Goal: Communication & Community: Answer question/provide support

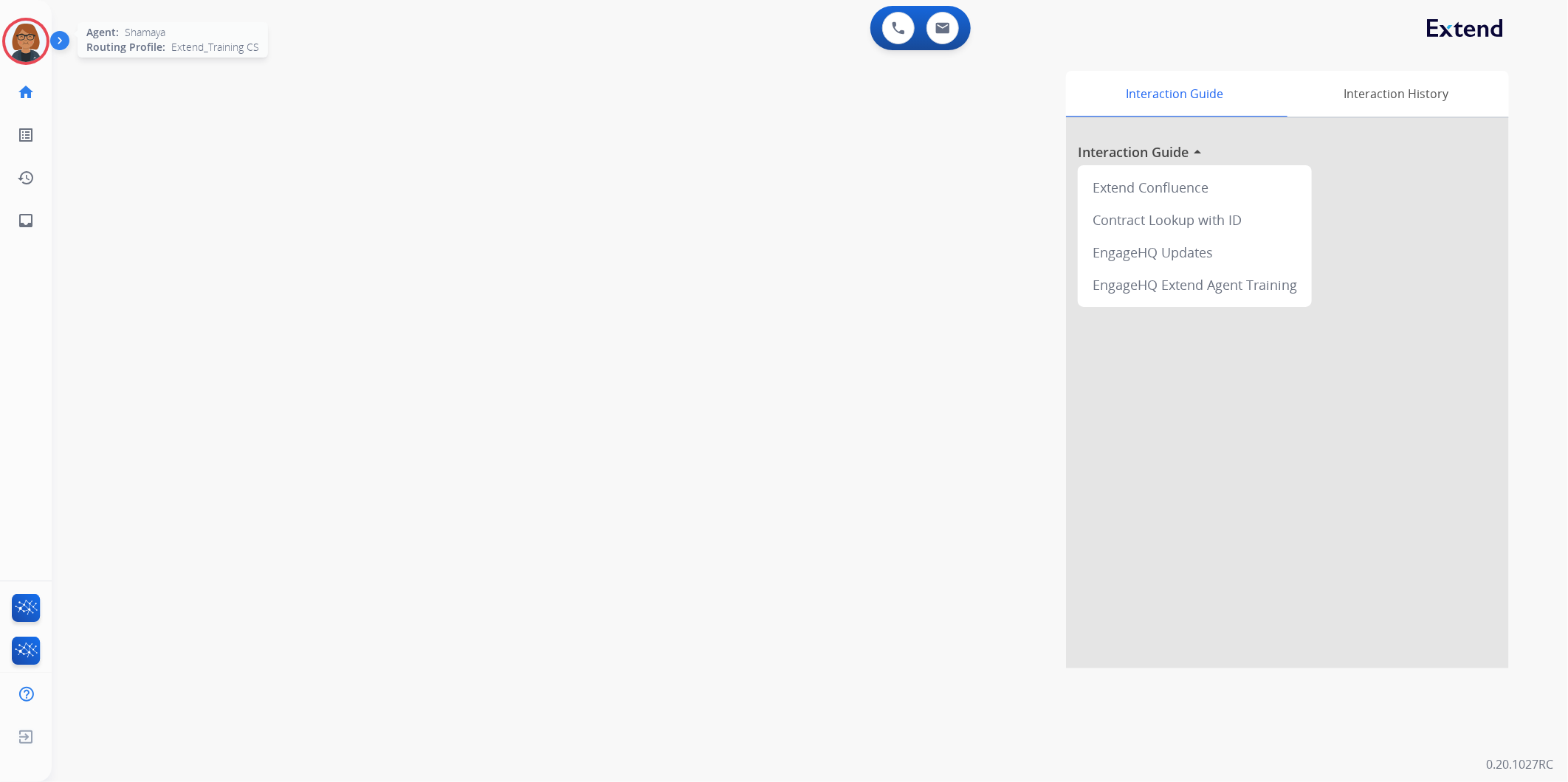
click at [37, 47] on img at bounding box center [25, 41] width 41 height 41
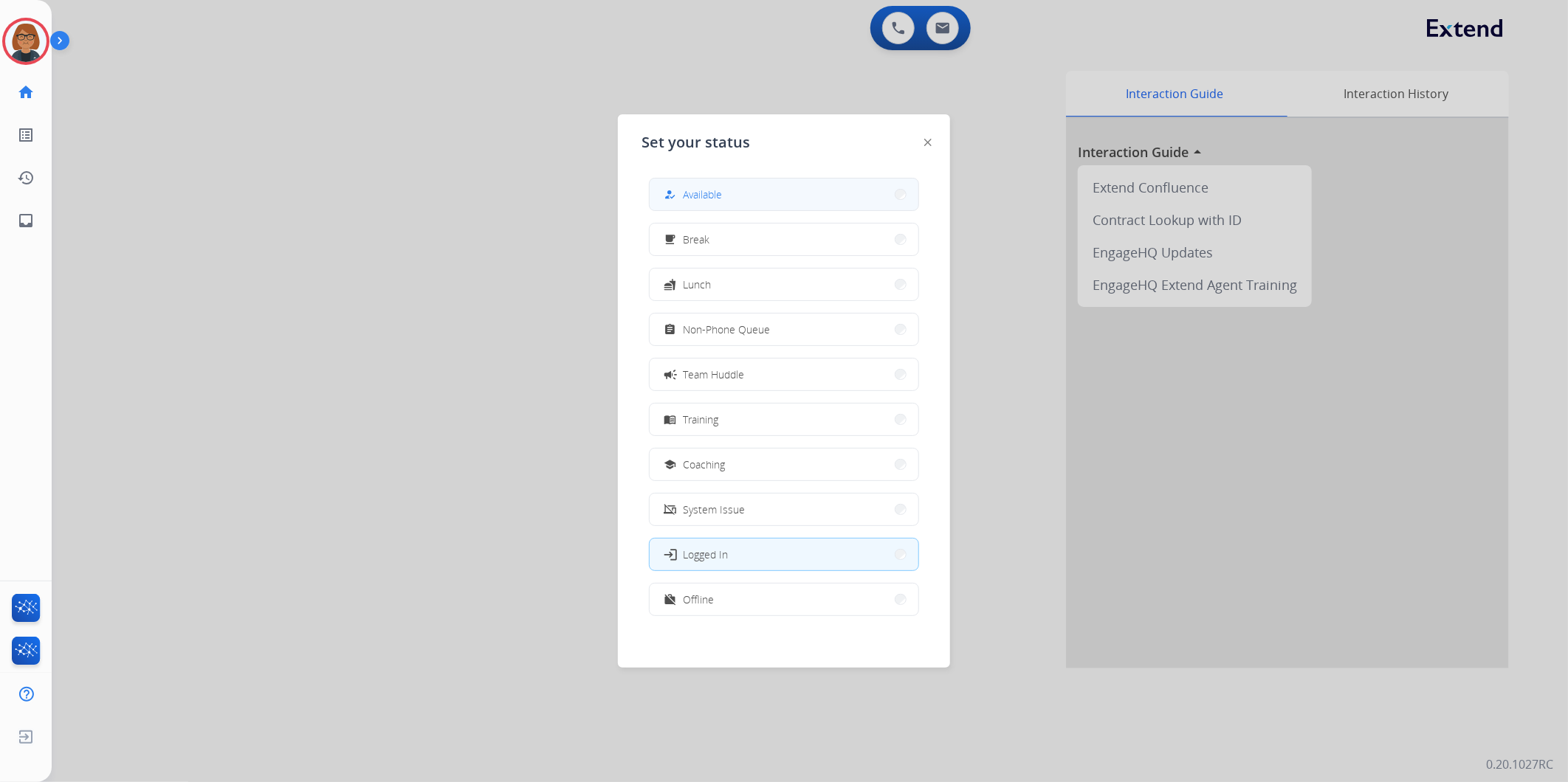
click at [688, 184] on button "how_to_reg Available" at bounding box center [784, 194] width 269 height 32
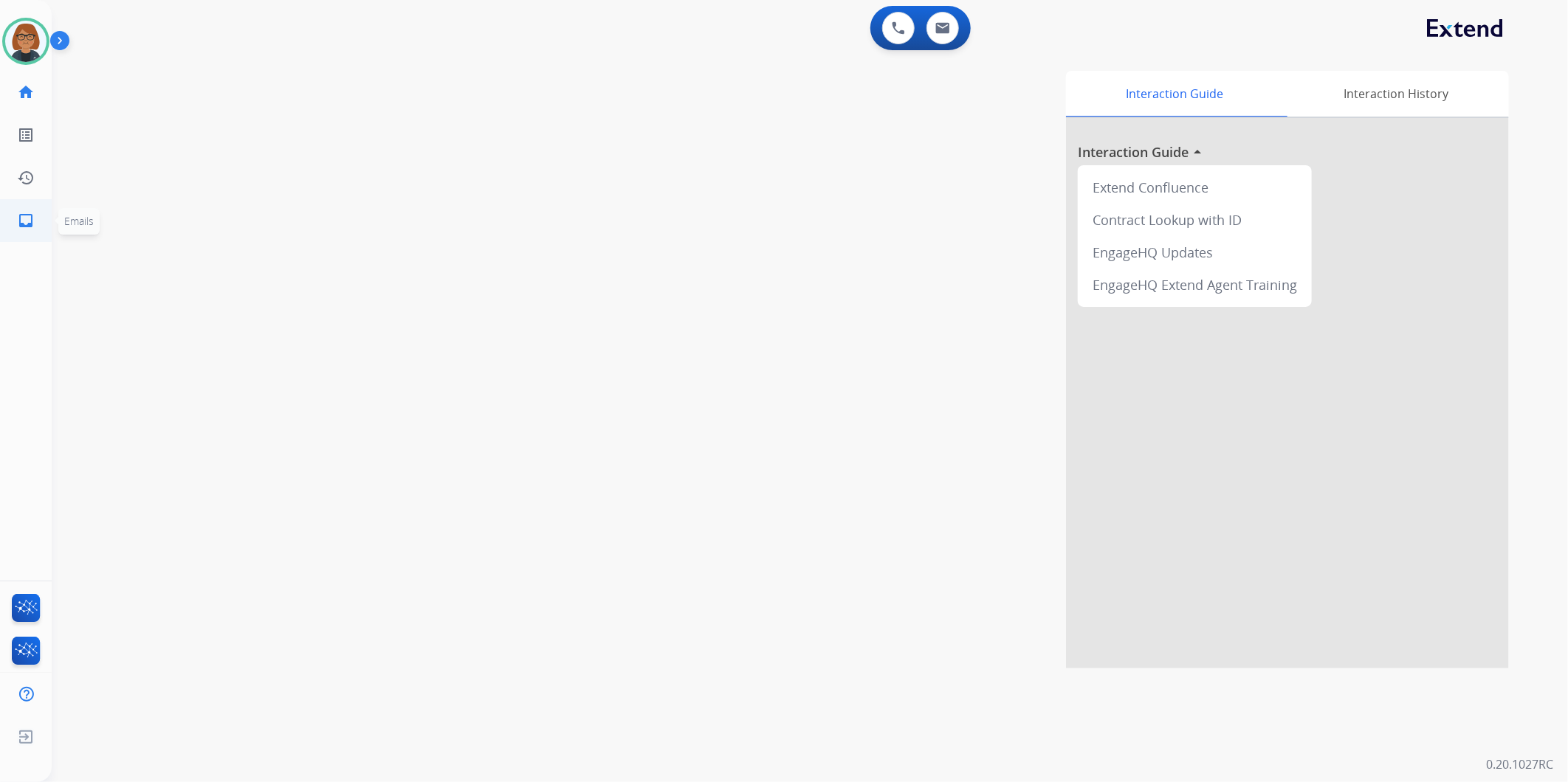
click at [16, 223] on link "inbox Emails" at bounding box center [25, 220] width 41 height 41
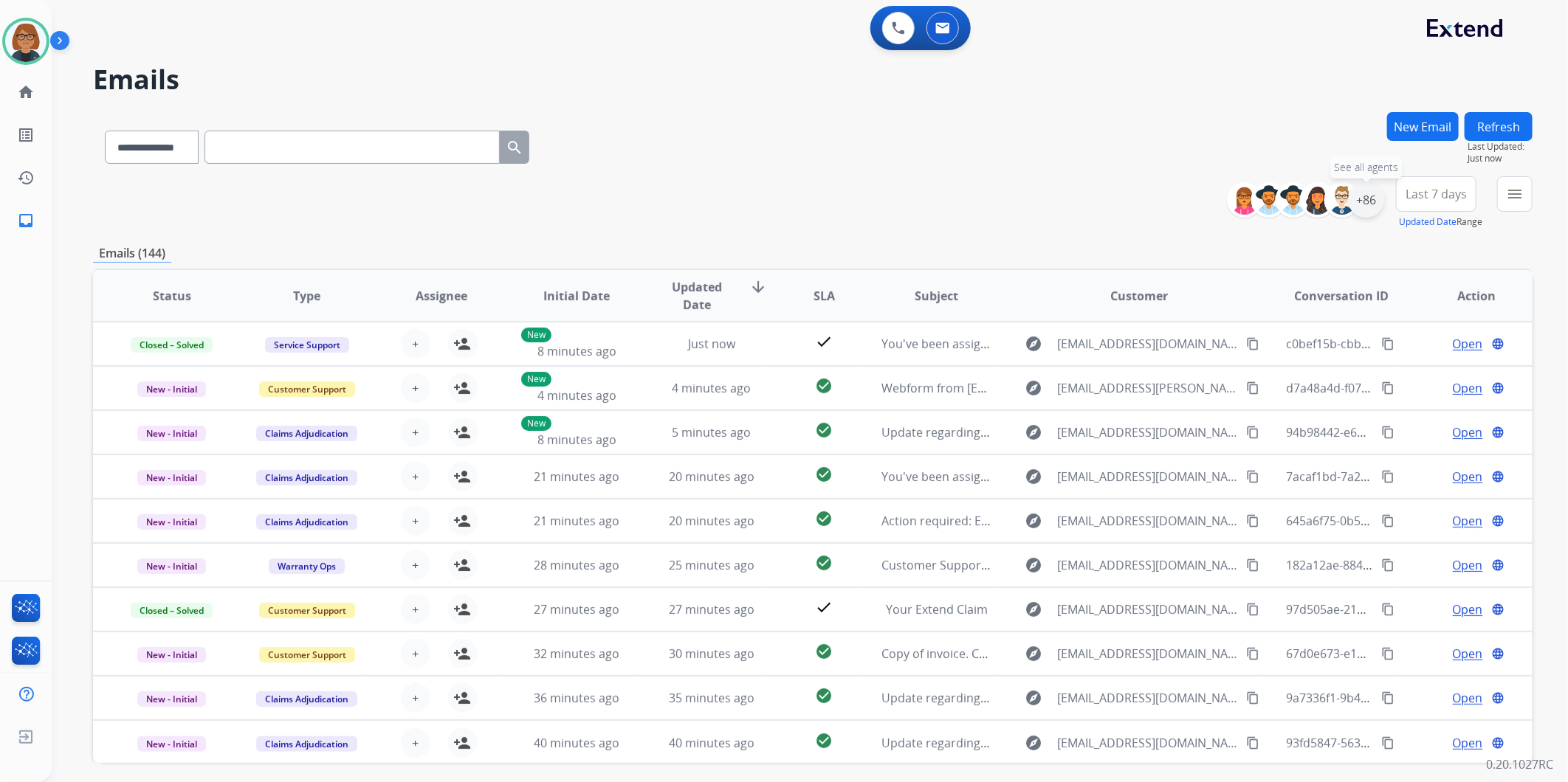
click at [1359, 207] on div "+86" at bounding box center [1366, 200] width 35 height 35
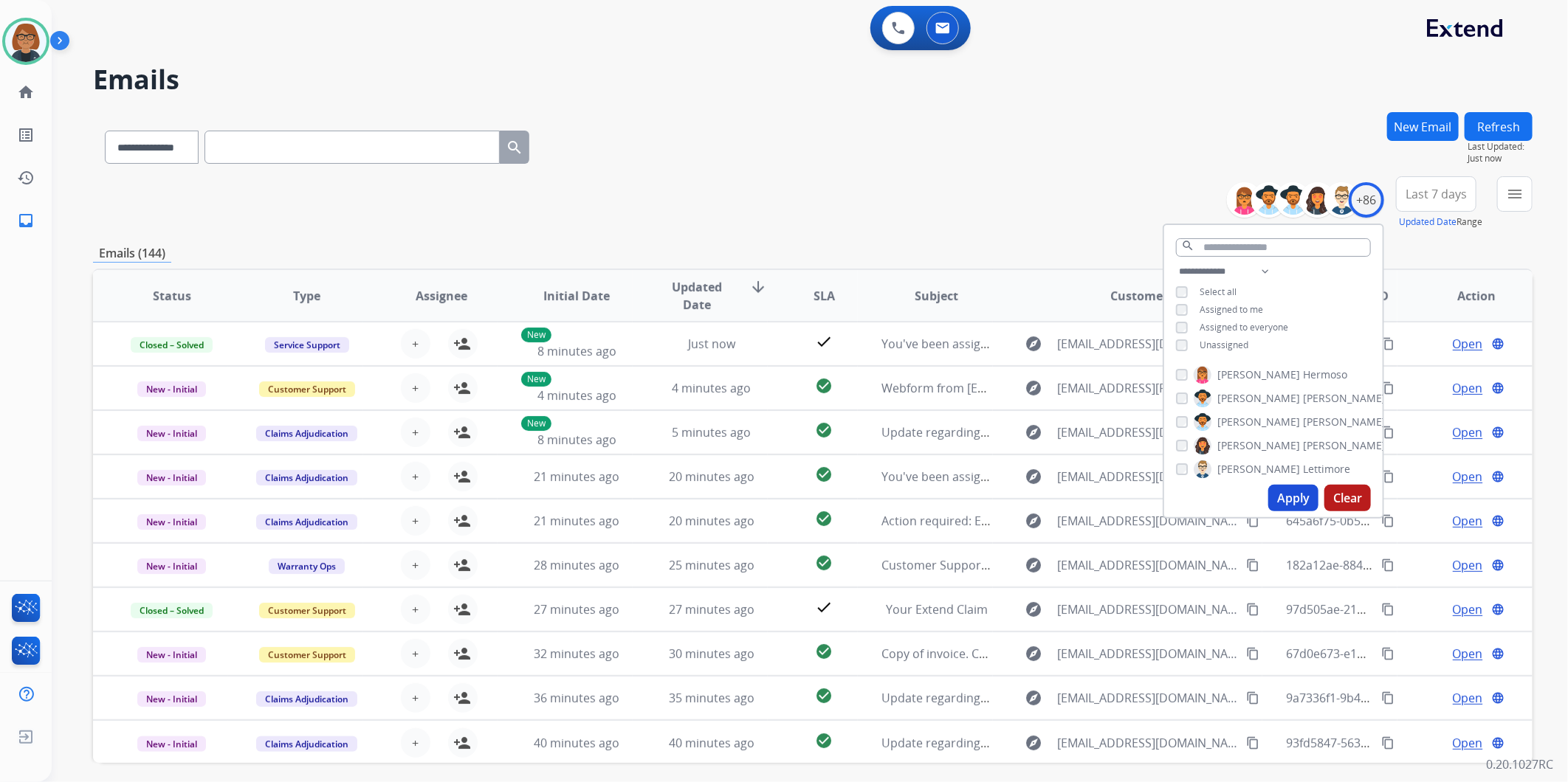
click at [1223, 343] on span "Unassigned" at bounding box center [1223, 345] width 48 height 12
click at [1280, 494] on button "Apply" at bounding box center [1292, 498] width 50 height 26
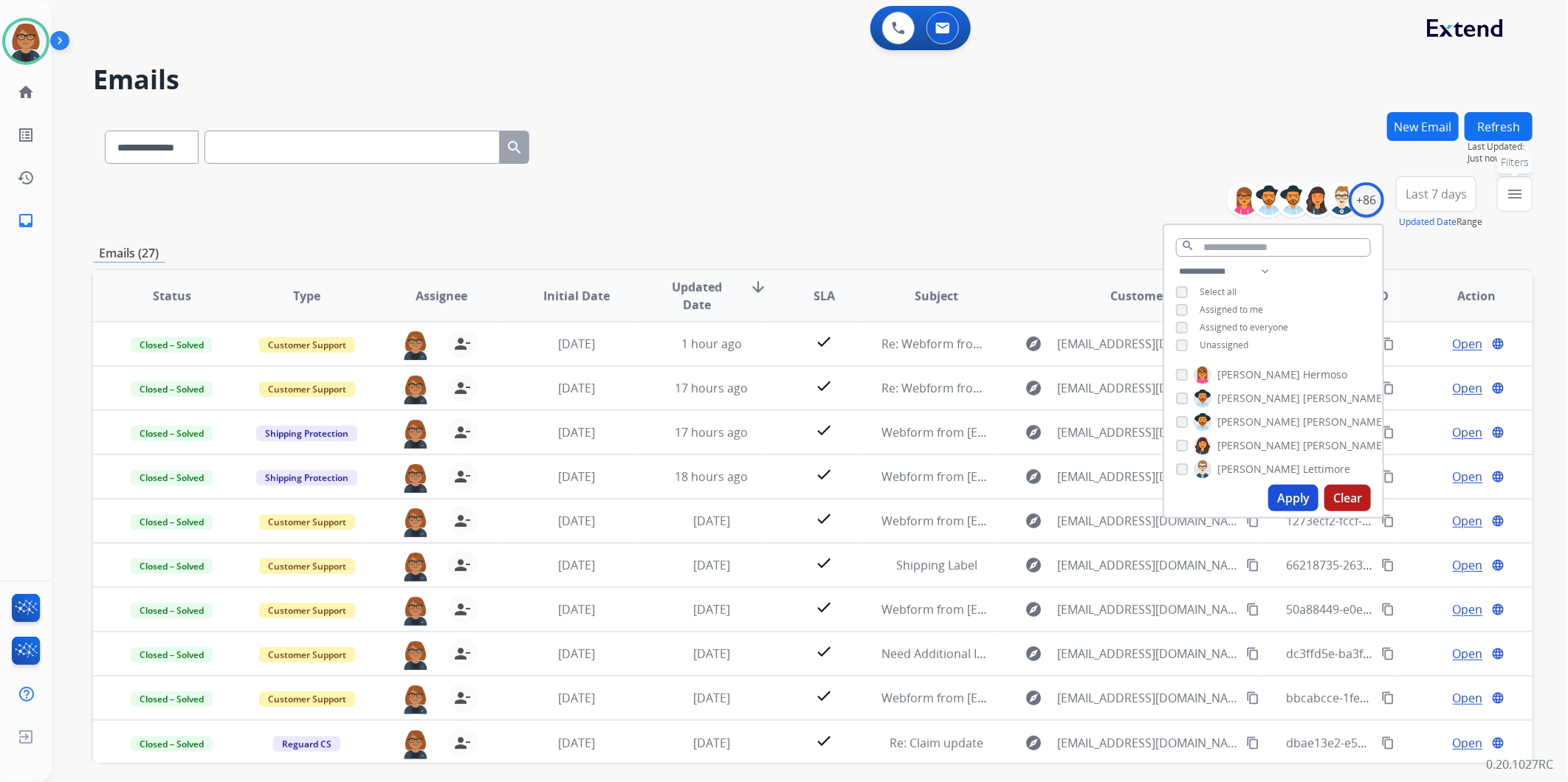
click at [1518, 195] on mat-icon "menu" at bounding box center [1514, 194] width 18 height 18
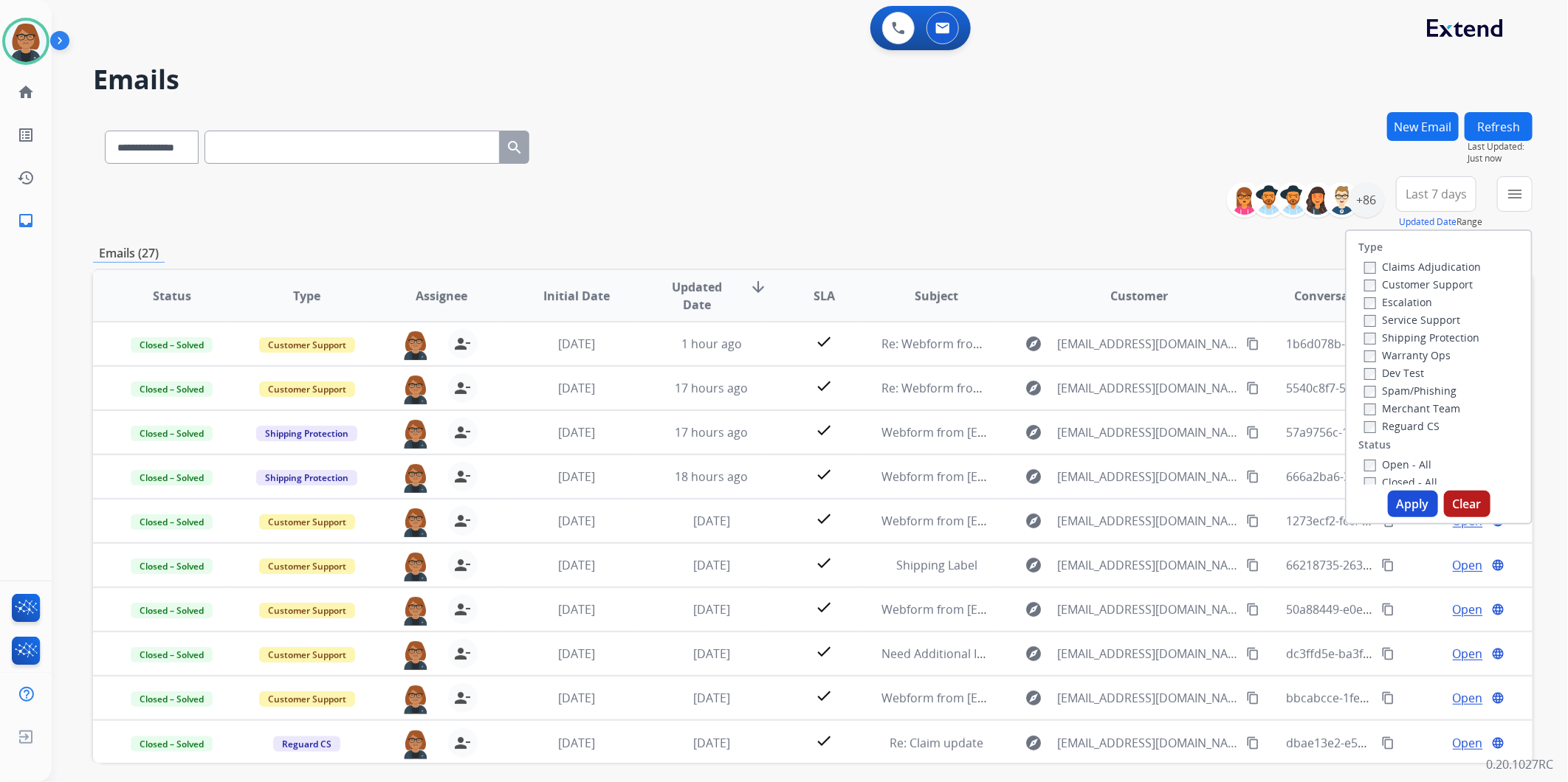
click at [1388, 461] on label "Open - All" at bounding box center [1398, 464] width 68 height 14
click at [1386, 421] on label "Reguard CS" at bounding box center [1402, 427] width 76 height 14
click at [1396, 282] on label "Customer Support" at bounding box center [1419, 284] width 109 height 14
click at [1397, 283] on label "Customer Support" at bounding box center [1419, 284] width 109 height 14
click at [1414, 338] on label "Shipping Protection" at bounding box center [1421, 338] width 115 height 14
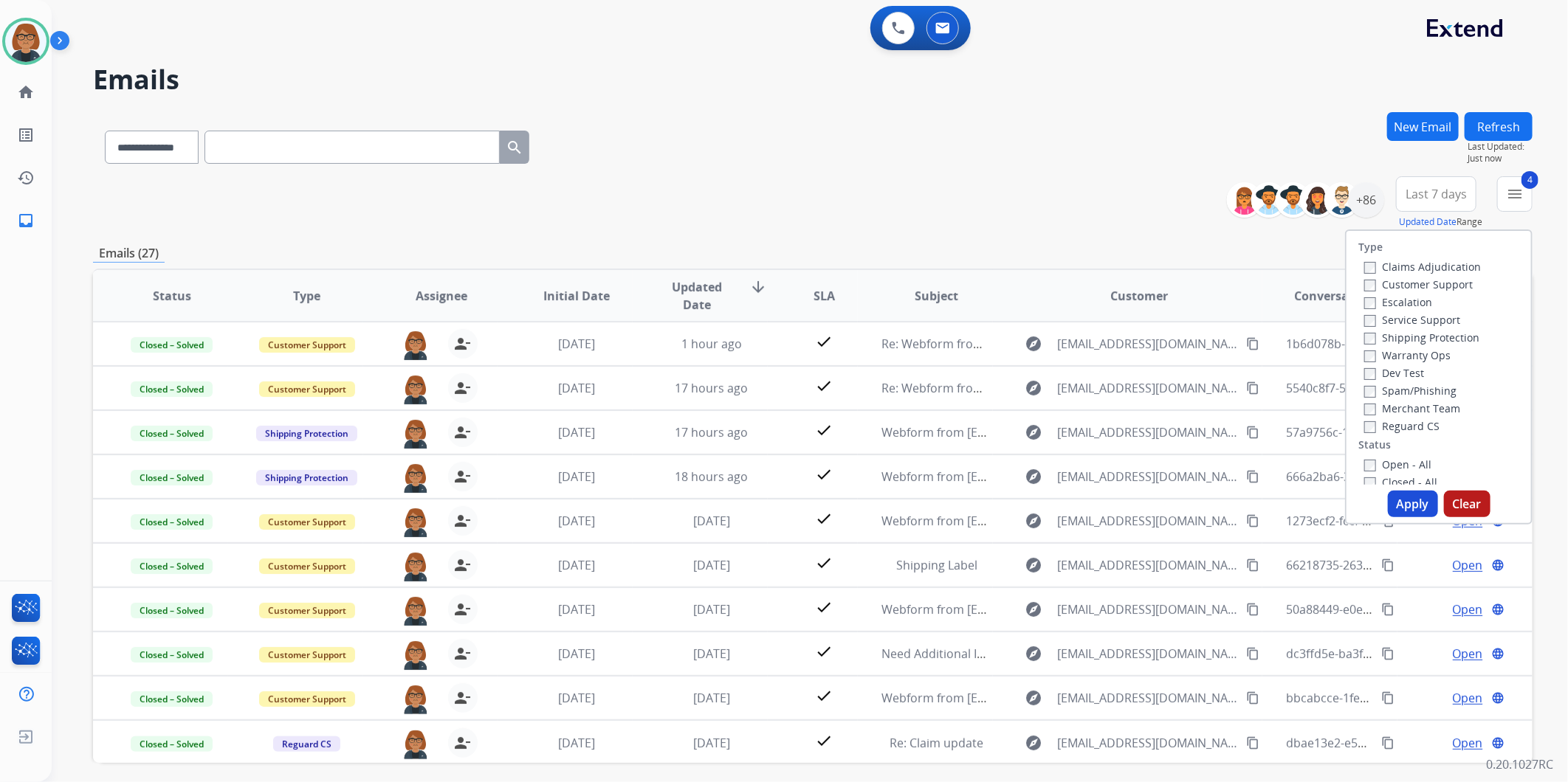
click at [1423, 510] on button "Apply" at bounding box center [1413, 504] width 50 height 26
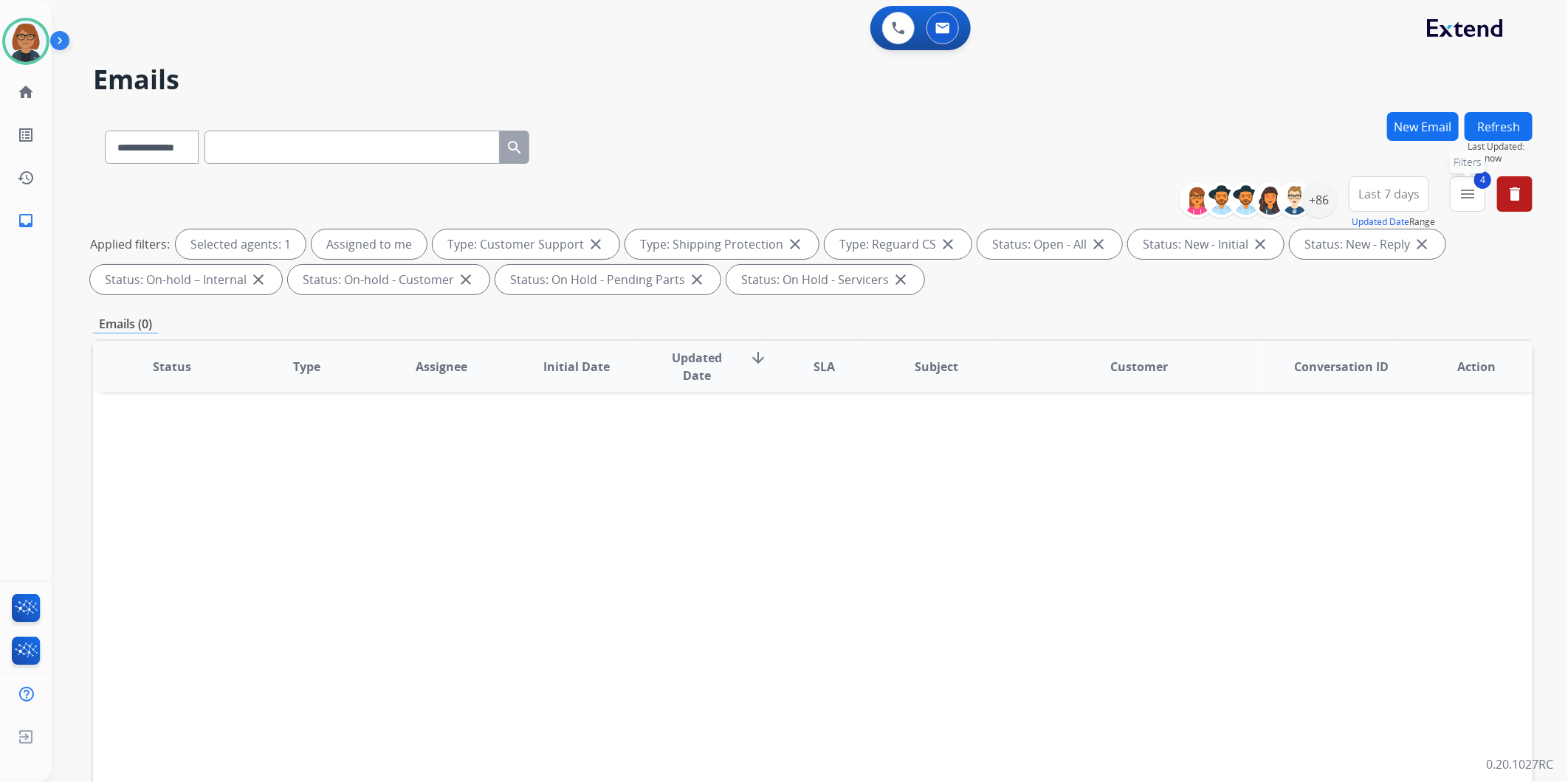
click at [1463, 196] on mat-icon "menu" at bounding box center [1467, 194] width 18 height 18
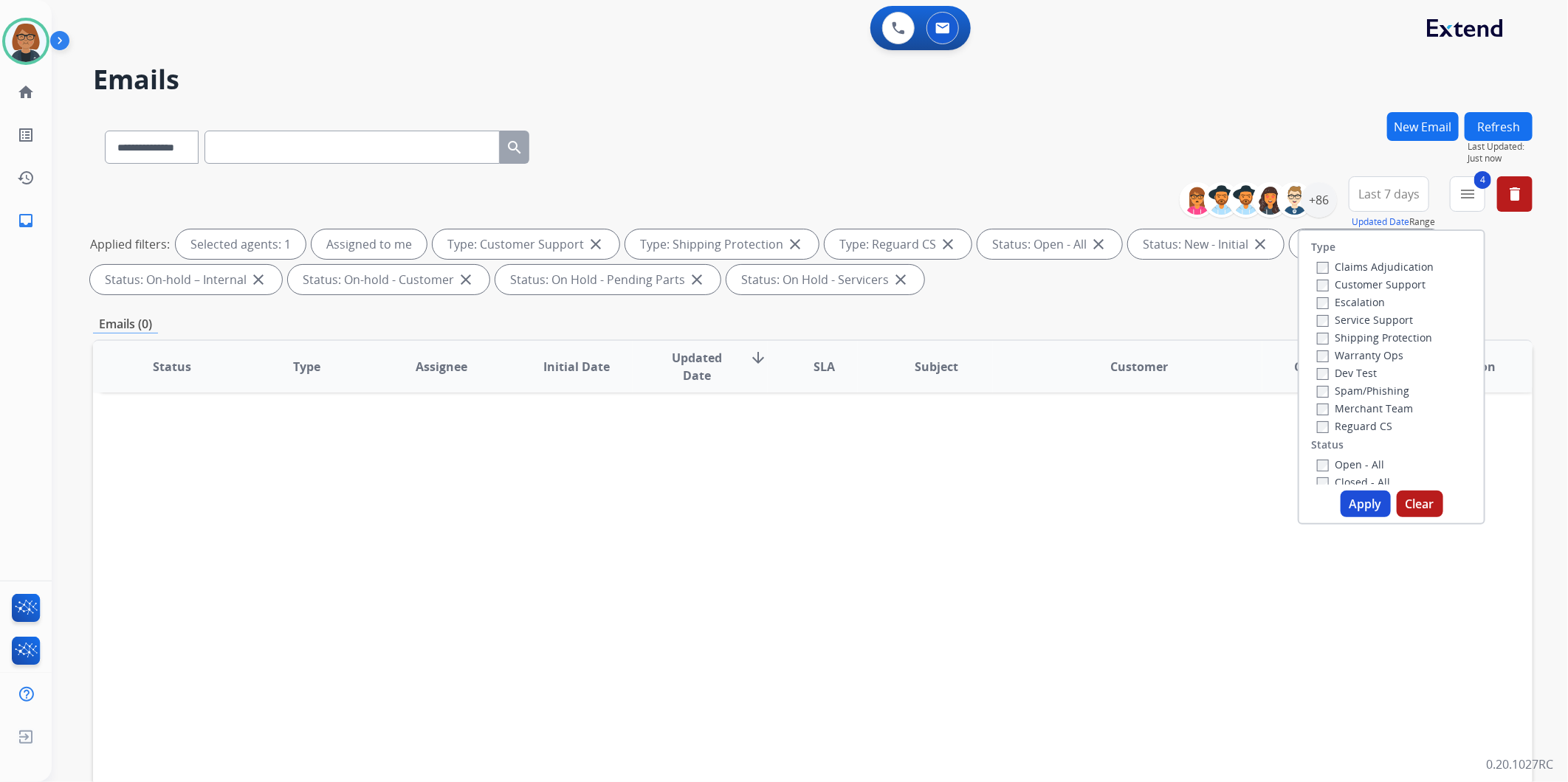
click at [1351, 509] on button "Apply" at bounding box center [1365, 504] width 50 height 26
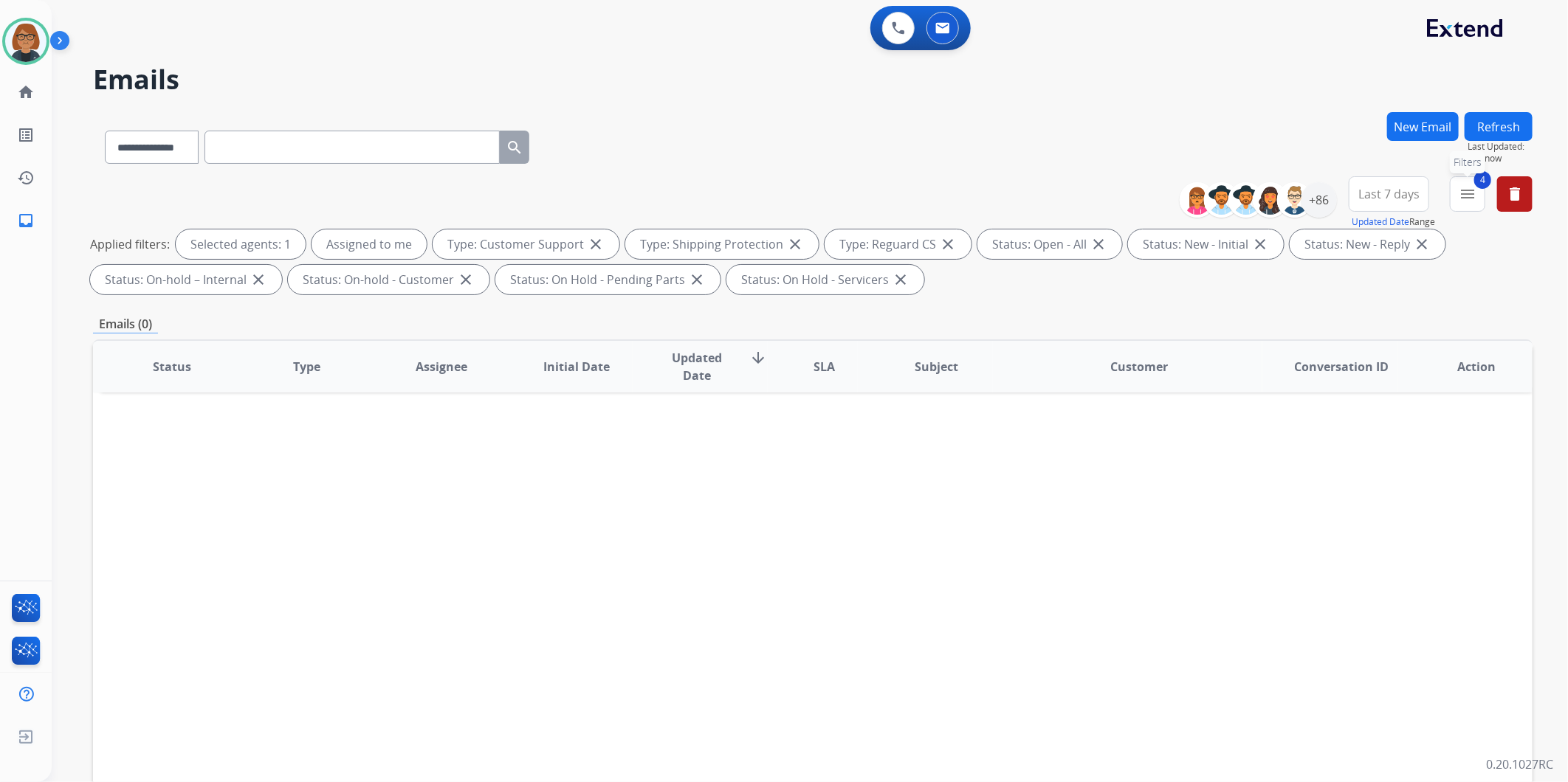
click at [1473, 197] on mat-icon "menu" at bounding box center [1467, 194] width 18 height 18
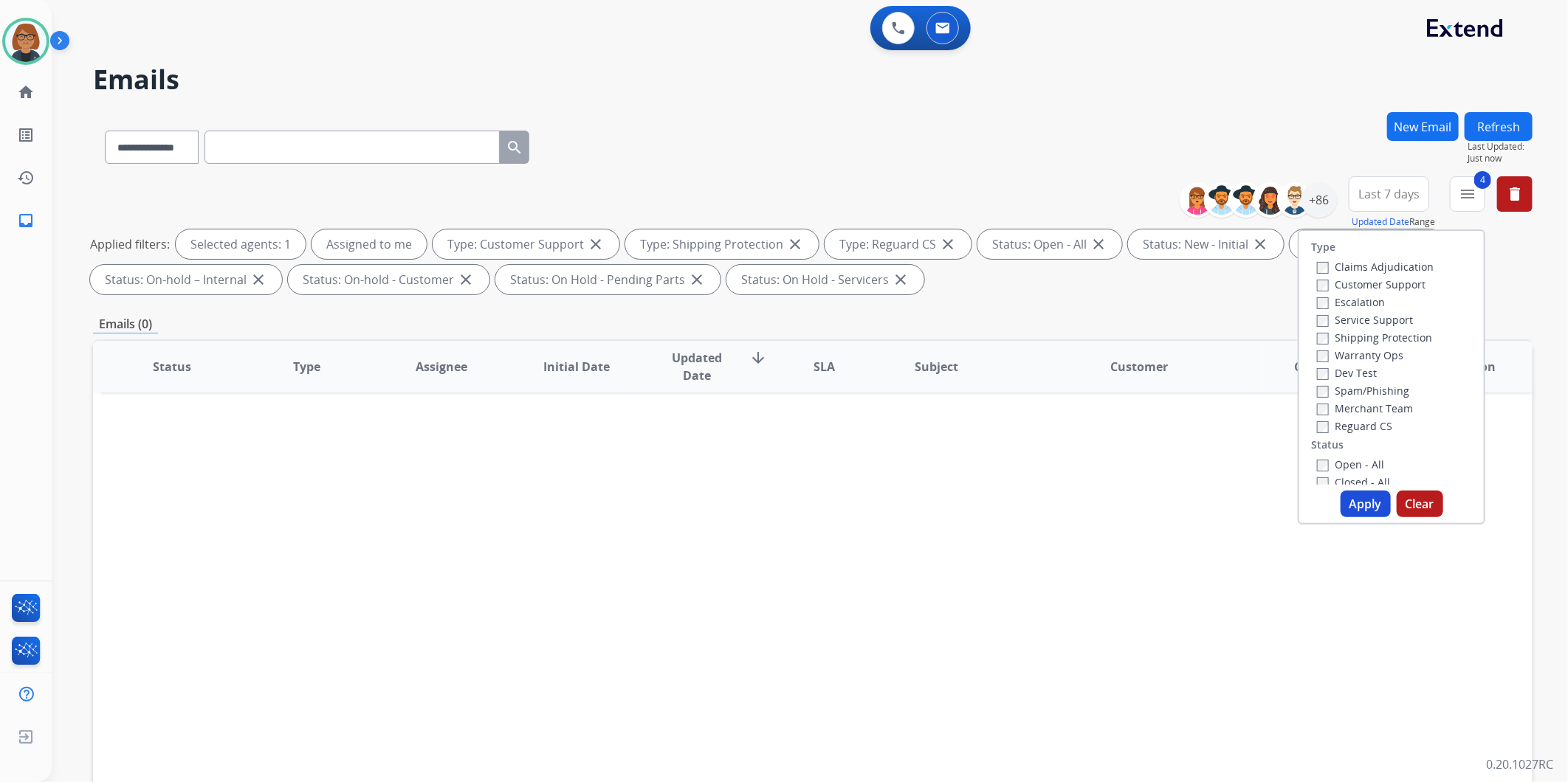
drag, startPoint x: 1363, startPoint y: 428, endPoint x: 1370, endPoint y: 428, distance: 7.0
click at [1370, 428] on label "Reguard CS" at bounding box center [1355, 427] width 76 height 14
drag, startPoint x: 1370, startPoint y: 428, endPoint x: 1347, endPoint y: 425, distance: 23.2
click at [1347, 425] on label "Reguard CS" at bounding box center [1355, 427] width 76 height 14
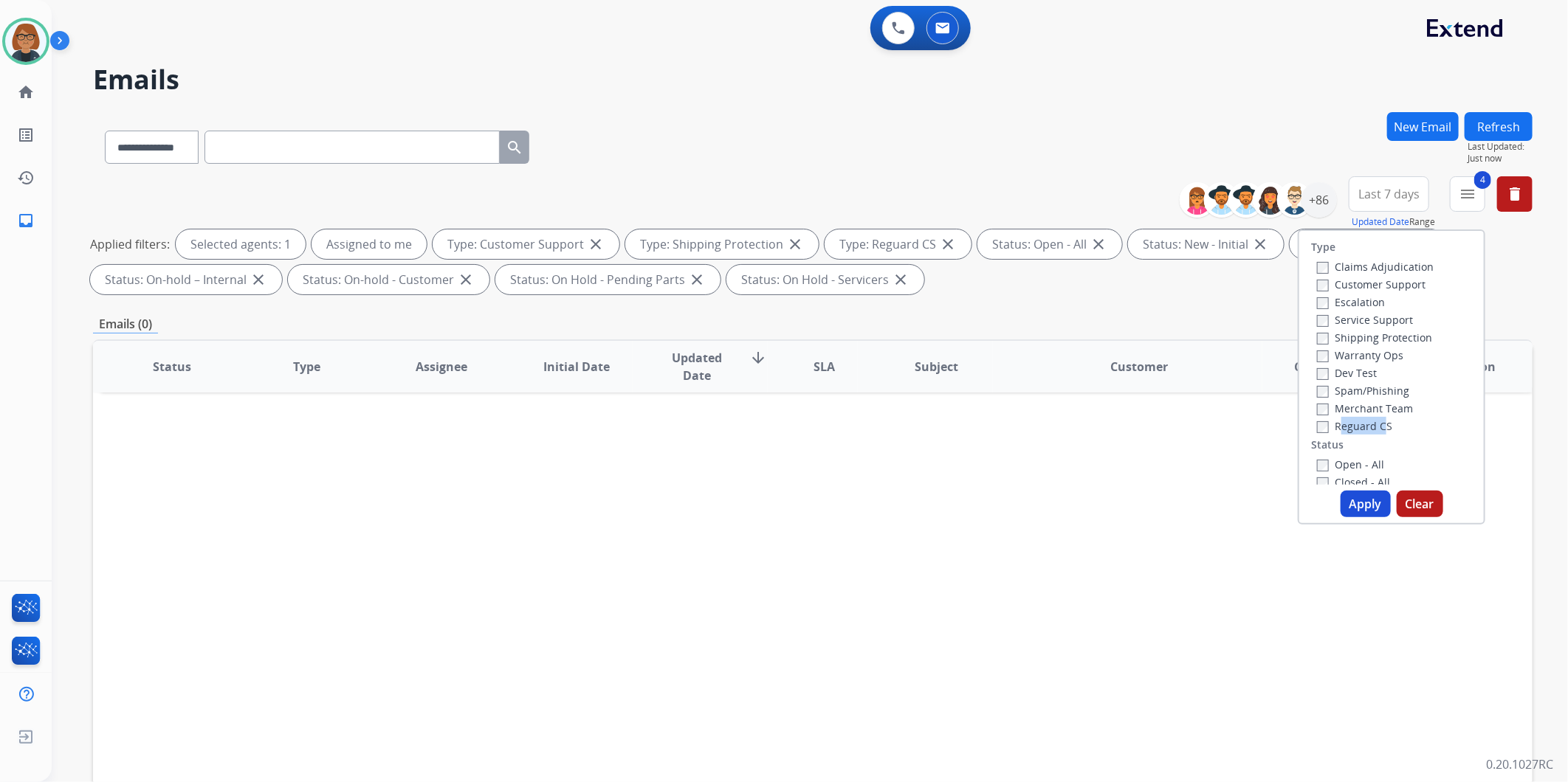
click at [1346, 424] on label "Reguard CS" at bounding box center [1355, 427] width 76 height 14
click at [1358, 336] on label "Shipping Protection" at bounding box center [1374, 338] width 115 height 14
click at [1370, 285] on label "Customer Support" at bounding box center [1371, 284] width 109 height 14
click at [1378, 512] on button "Apply" at bounding box center [1365, 504] width 50 height 26
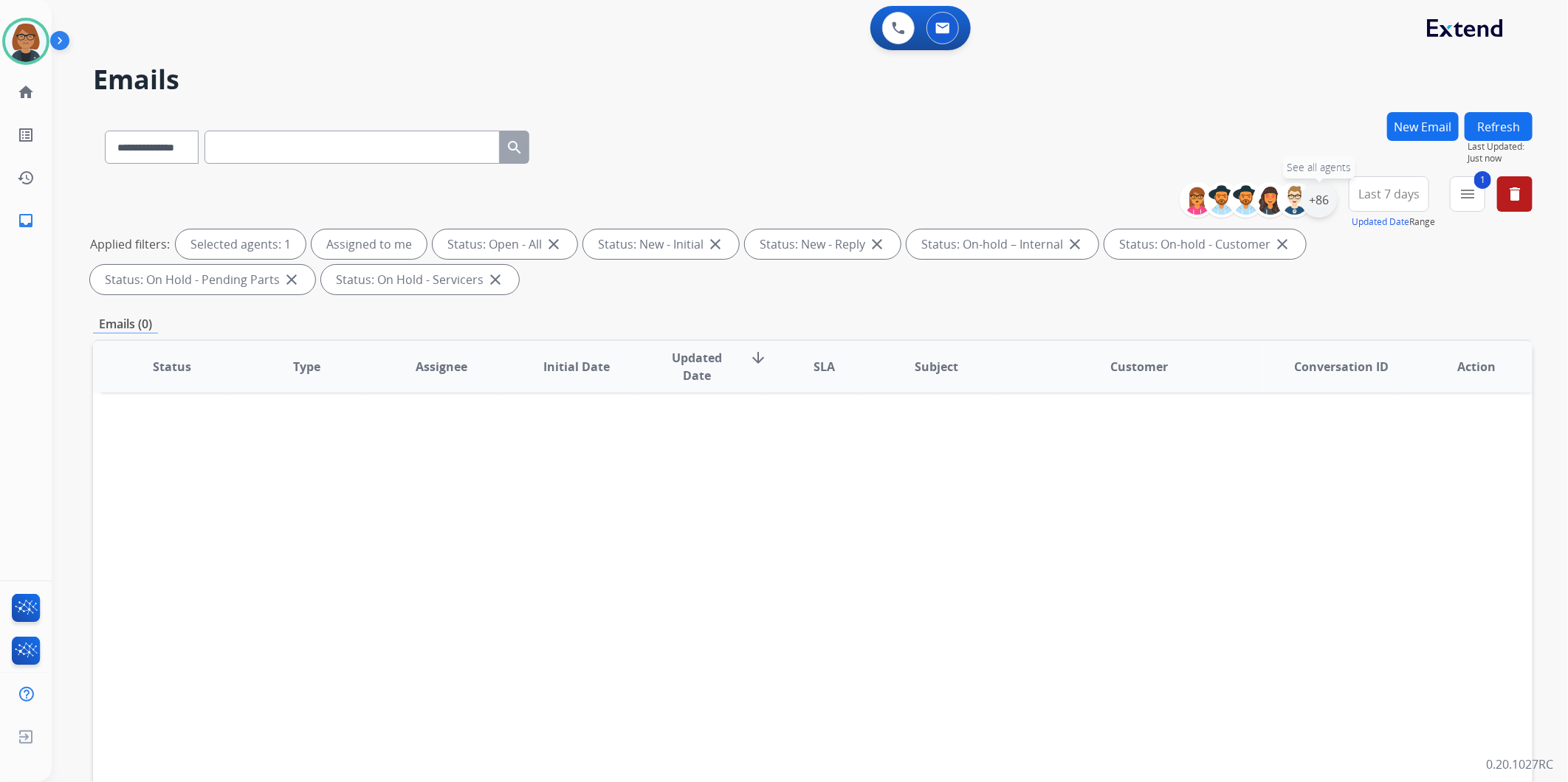
click at [1333, 204] on div "+86" at bounding box center [1319, 200] width 35 height 35
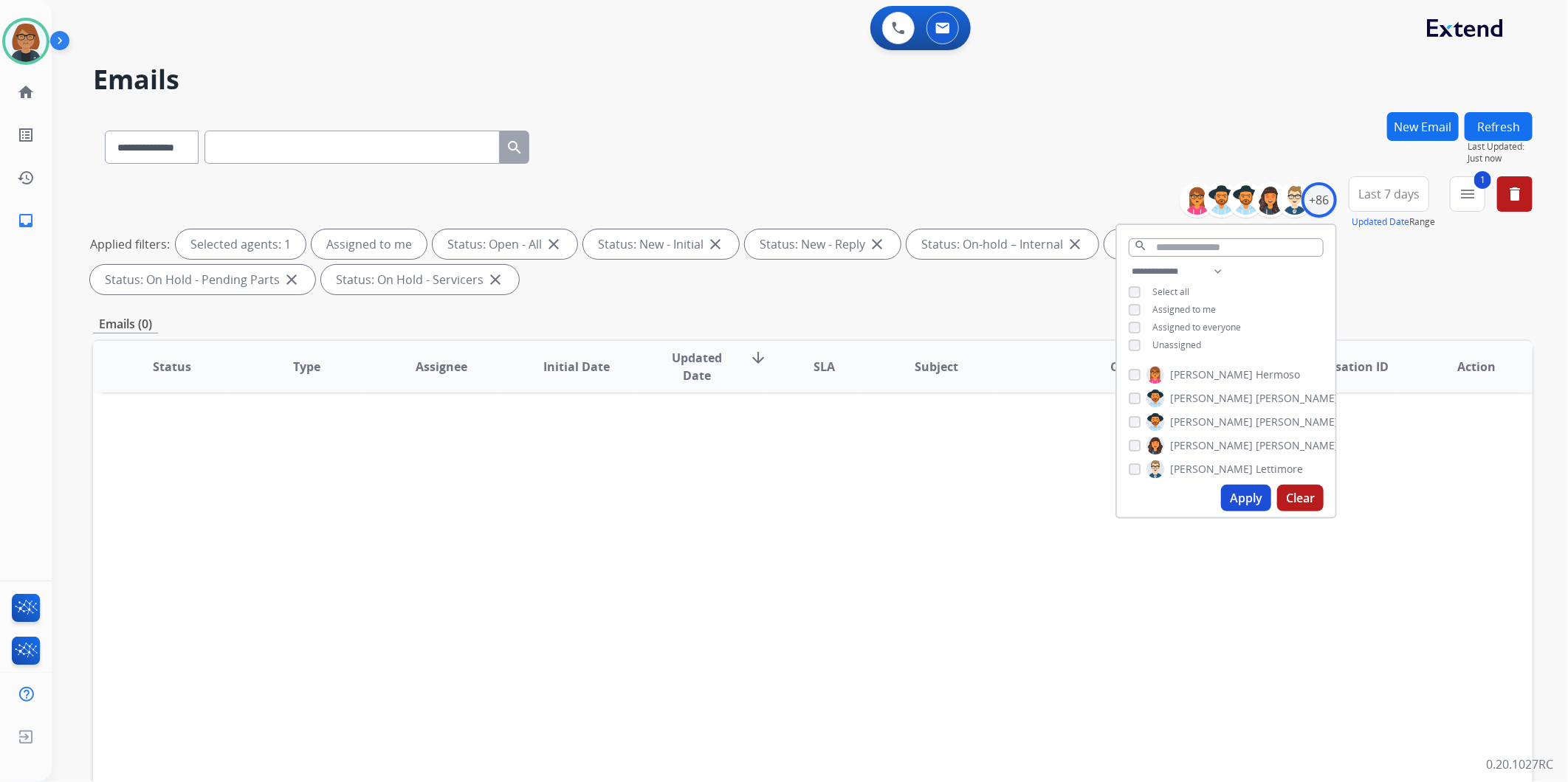
click at [1192, 343] on span "Unassigned" at bounding box center [1176, 345] width 48 height 12
click at [1205, 311] on span "Assigned to me" at bounding box center [1183, 310] width 63 height 12
click at [1241, 496] on button "Apply" at bounding box center [1246, 498] width 50 height 26
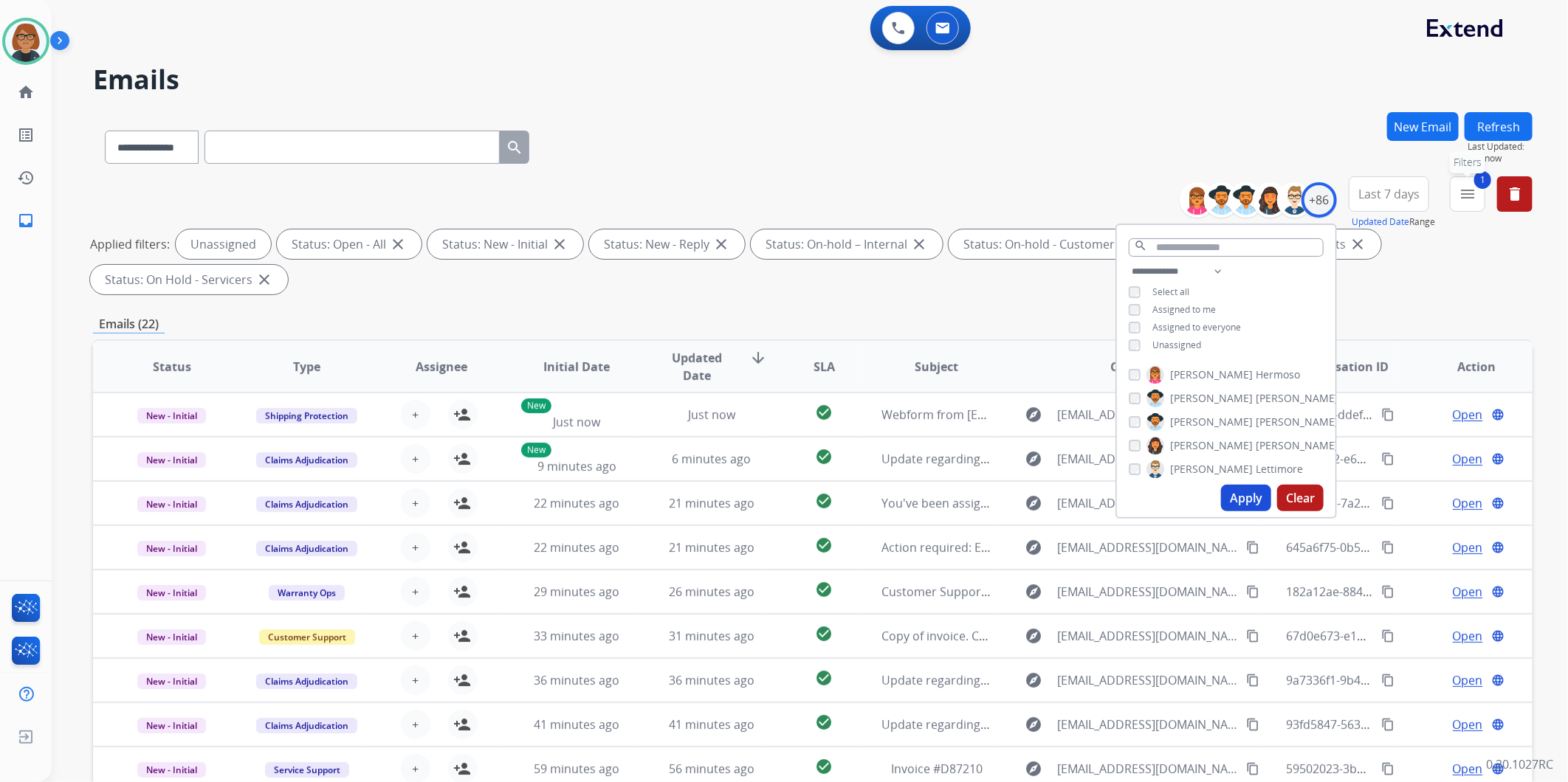
click at [1452, 201] on button "1 menu Filters" at bounding box center [1467, 194] width 35 height 35
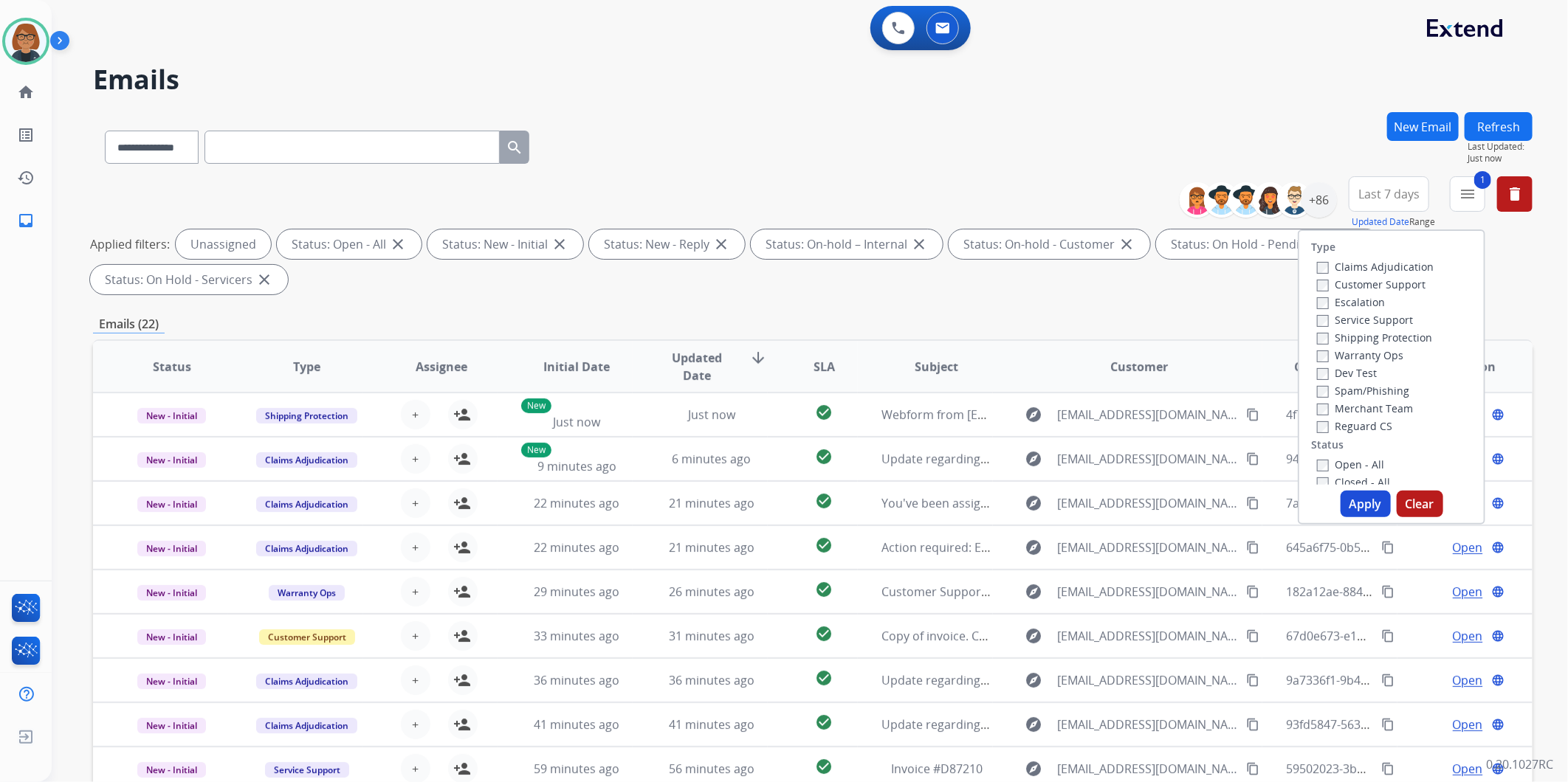
click at [1370, 283] on label "Customer Support" at bounding box center [1371, 284] width 109 height 14
click at [1389, 336] on label "Shipping Protection" at bounding box center [1374, 338] width 115 height 14
click at [1369, 423] on label "Reguard CS" at bounding box center [1355, 427] width 76 height 14
click at [1361, 503] on button "Apply" at bounding box center [1365, 504] width 50 height 26
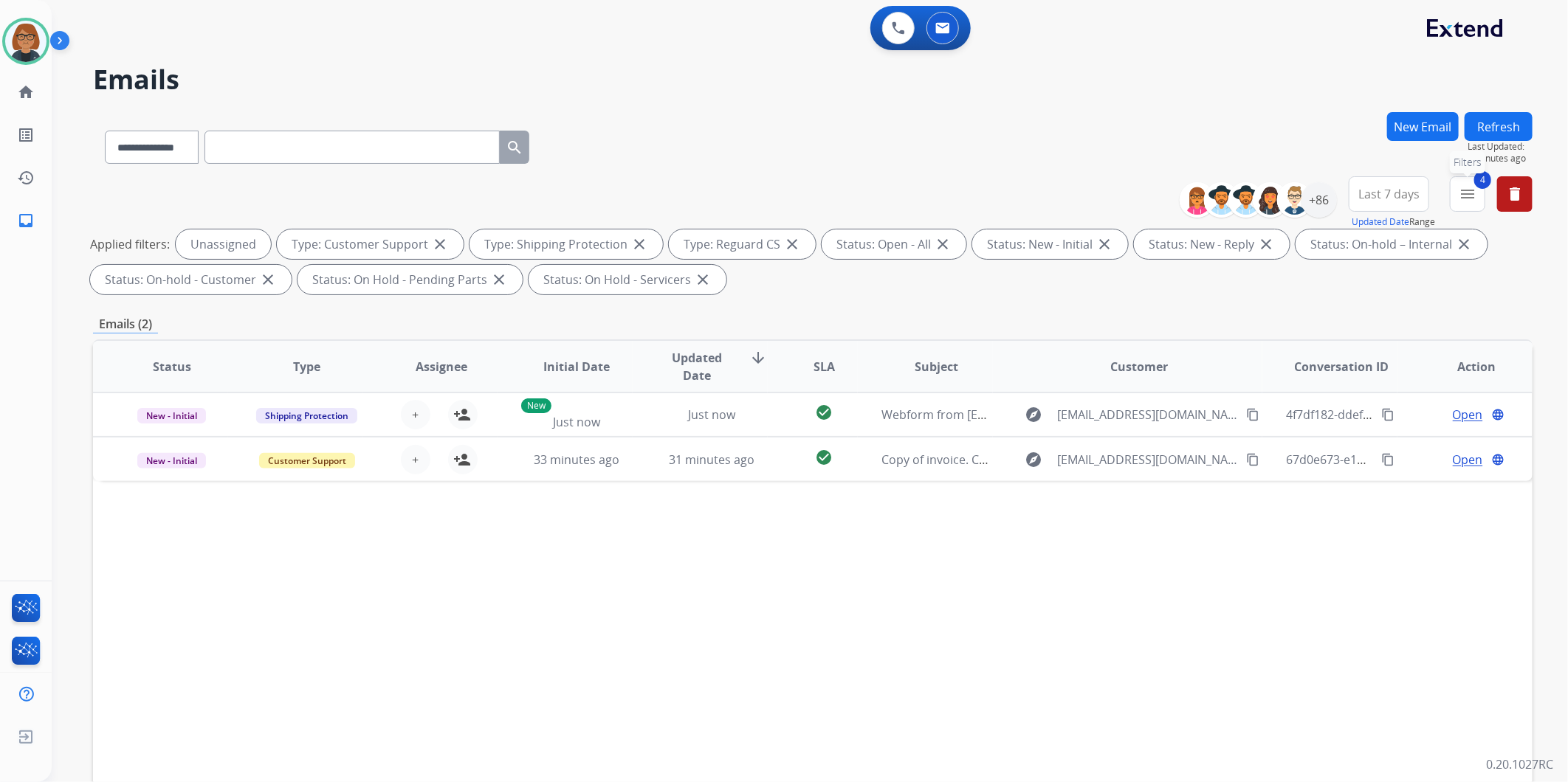
click at [1471, 192] on mat-icon "menu" at bounding box center [1467, 194] width 18 height 18
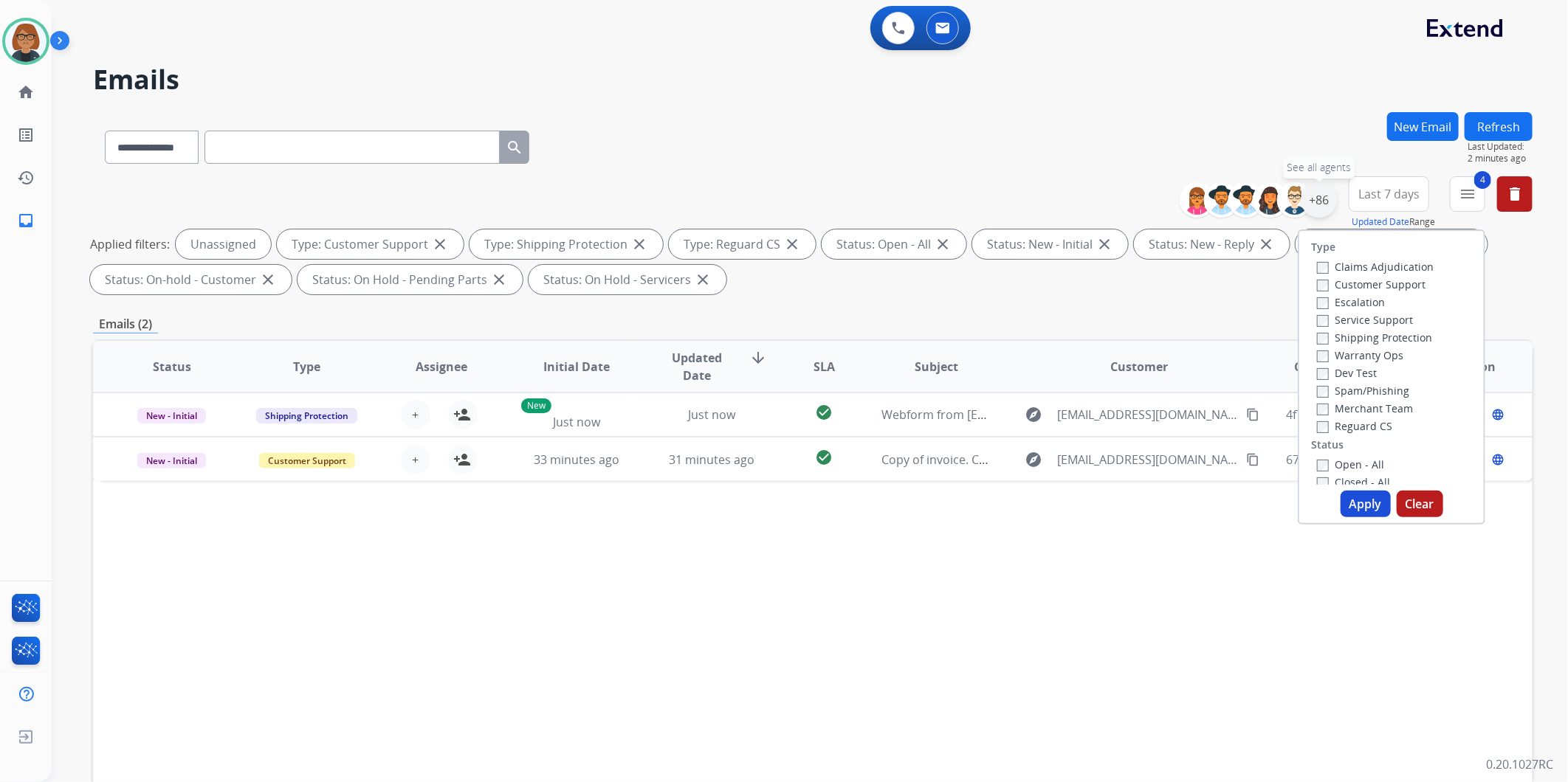
click at [1309, 202] on div "+86" at bounding box center [1319, 200] width 35 height 35
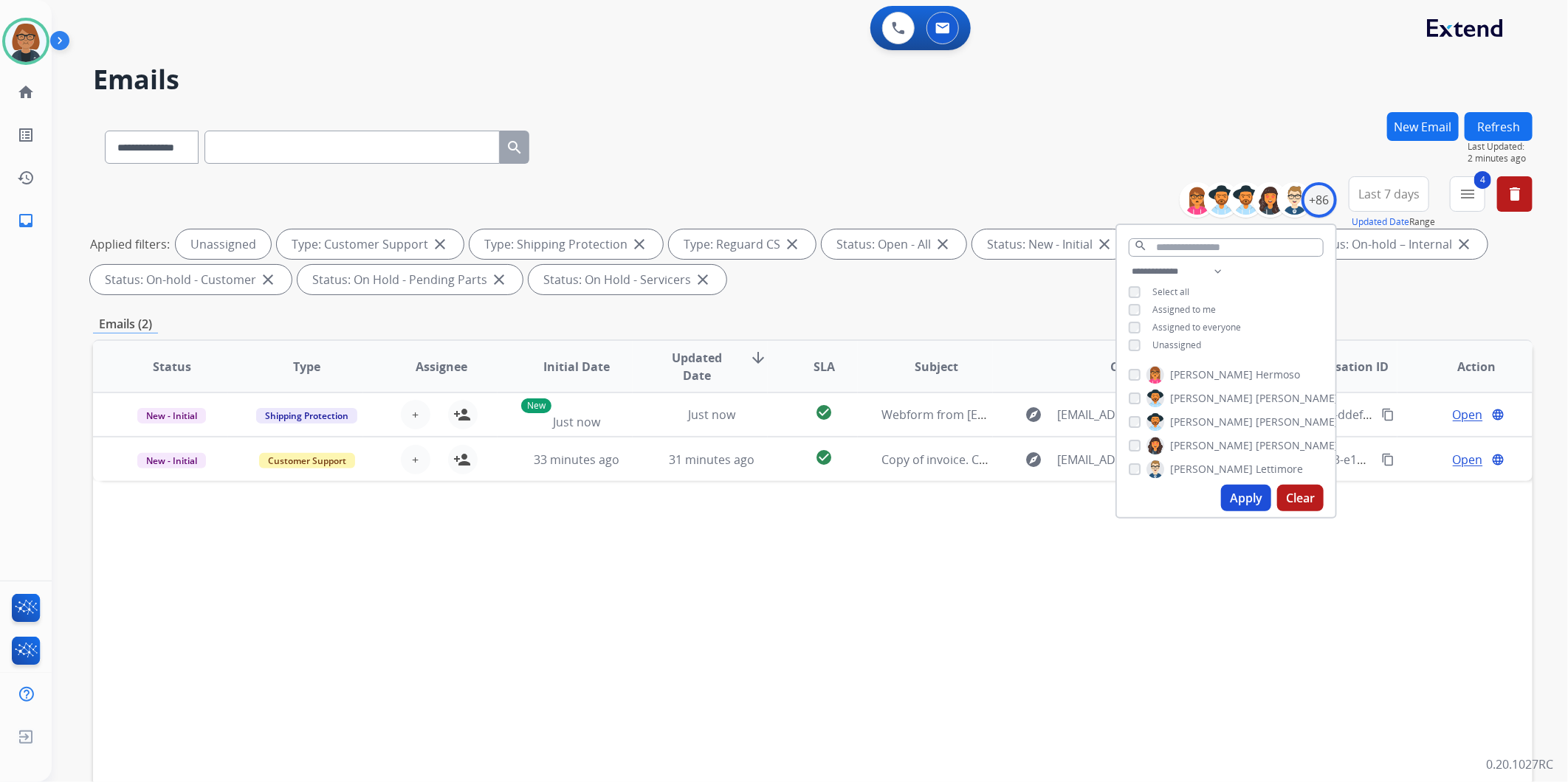
click at [1206, 132] on div "**********" at bounding box center [812, 144] width 1439 height 64
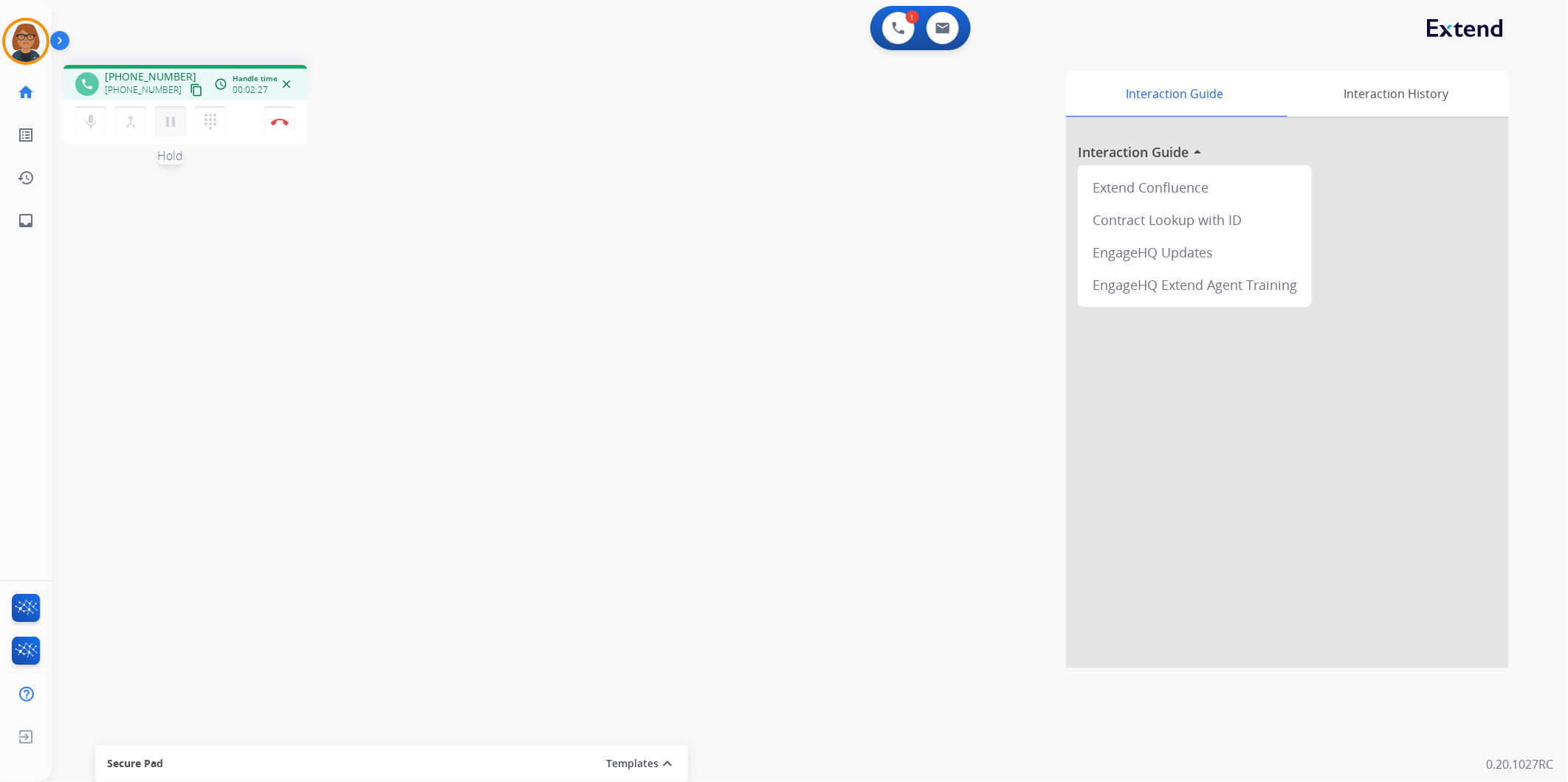
click at [169, 128] on mat-icon "pause" at bounding box center [170, 122] width 18 height 18
click at [167, 124] on mat-icon "play_arrow" at bounding box center [170, 122] width 18 height 18
click at [273, 118] on img at bounding box center [280, 122] width 18 height 7
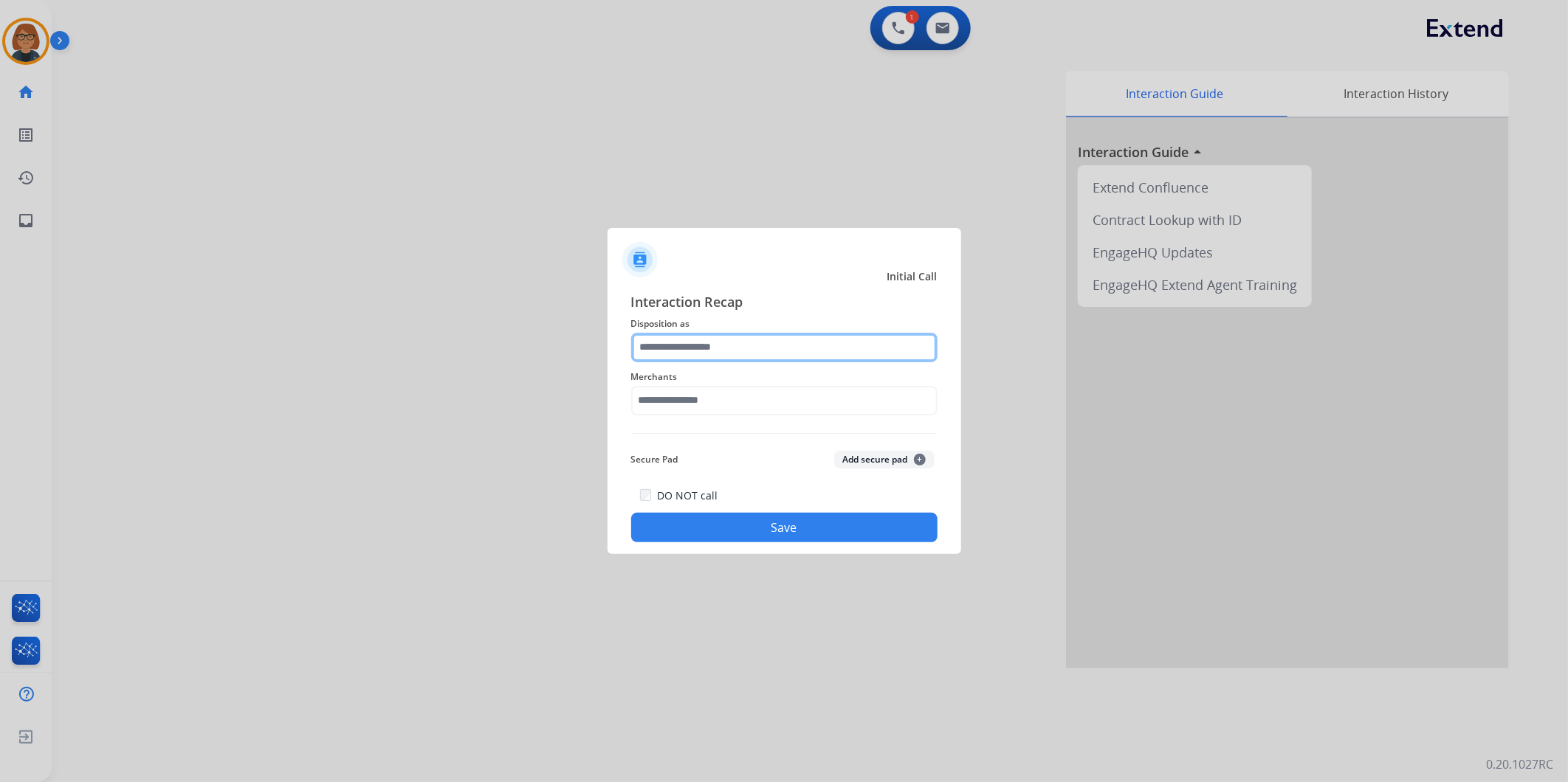
click at [730, 353] on input "text" at bounding box center [784, 348] width 306 height 30
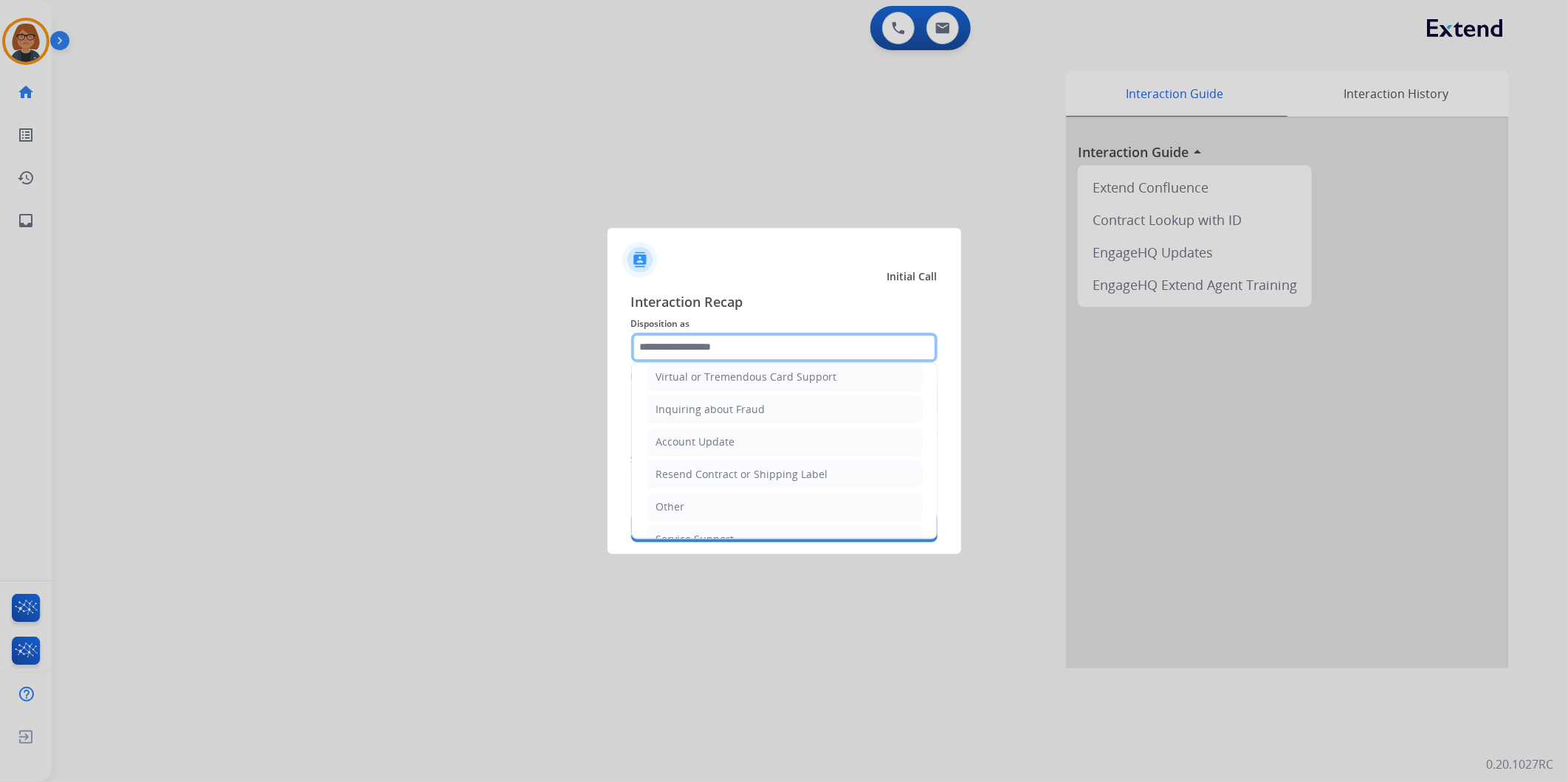
scroll to position [231, 0]
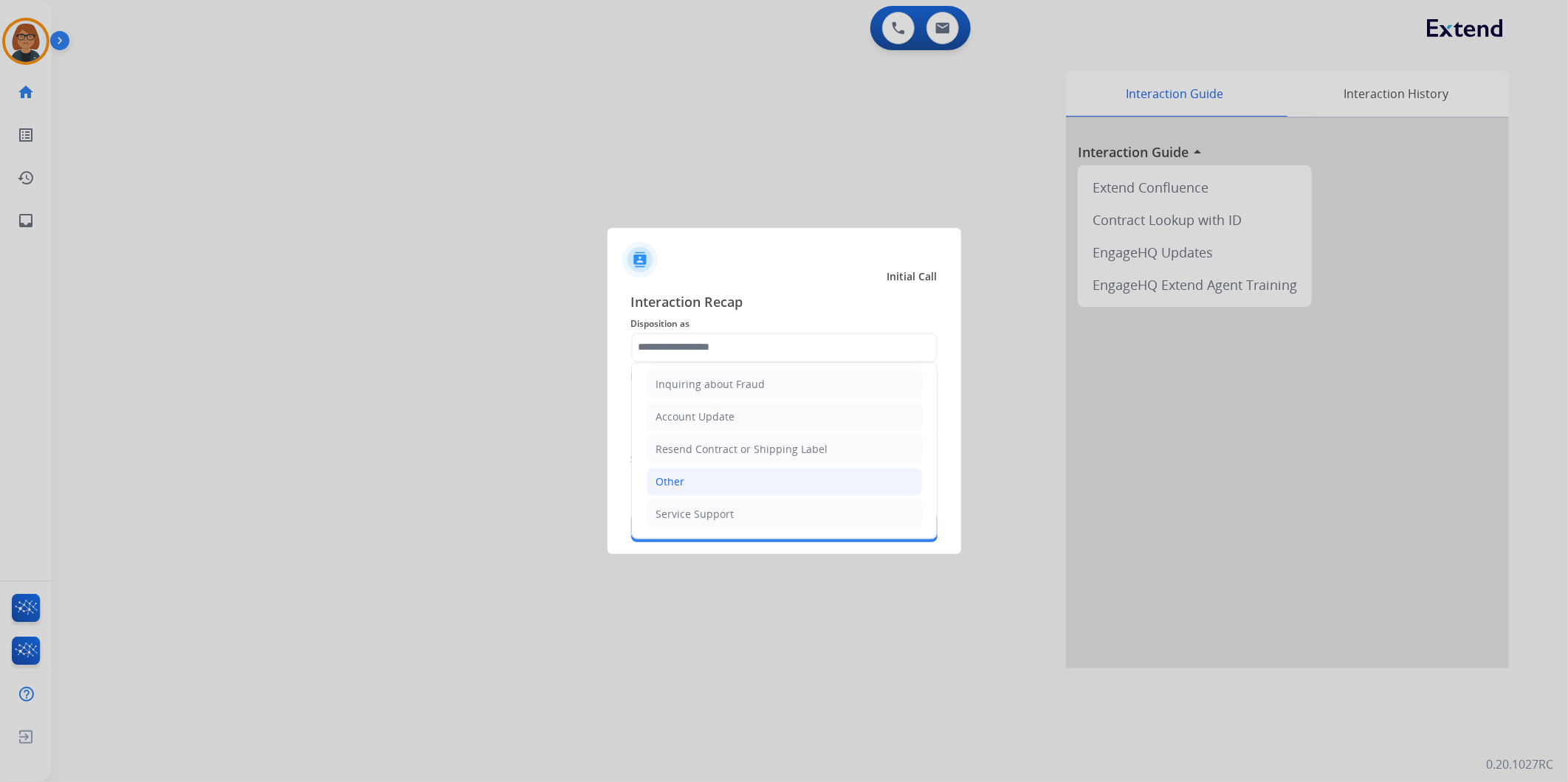
click at [725, 470] on li "Other" at bounding box center [785, 482] width 276 height 28
type input "*****"
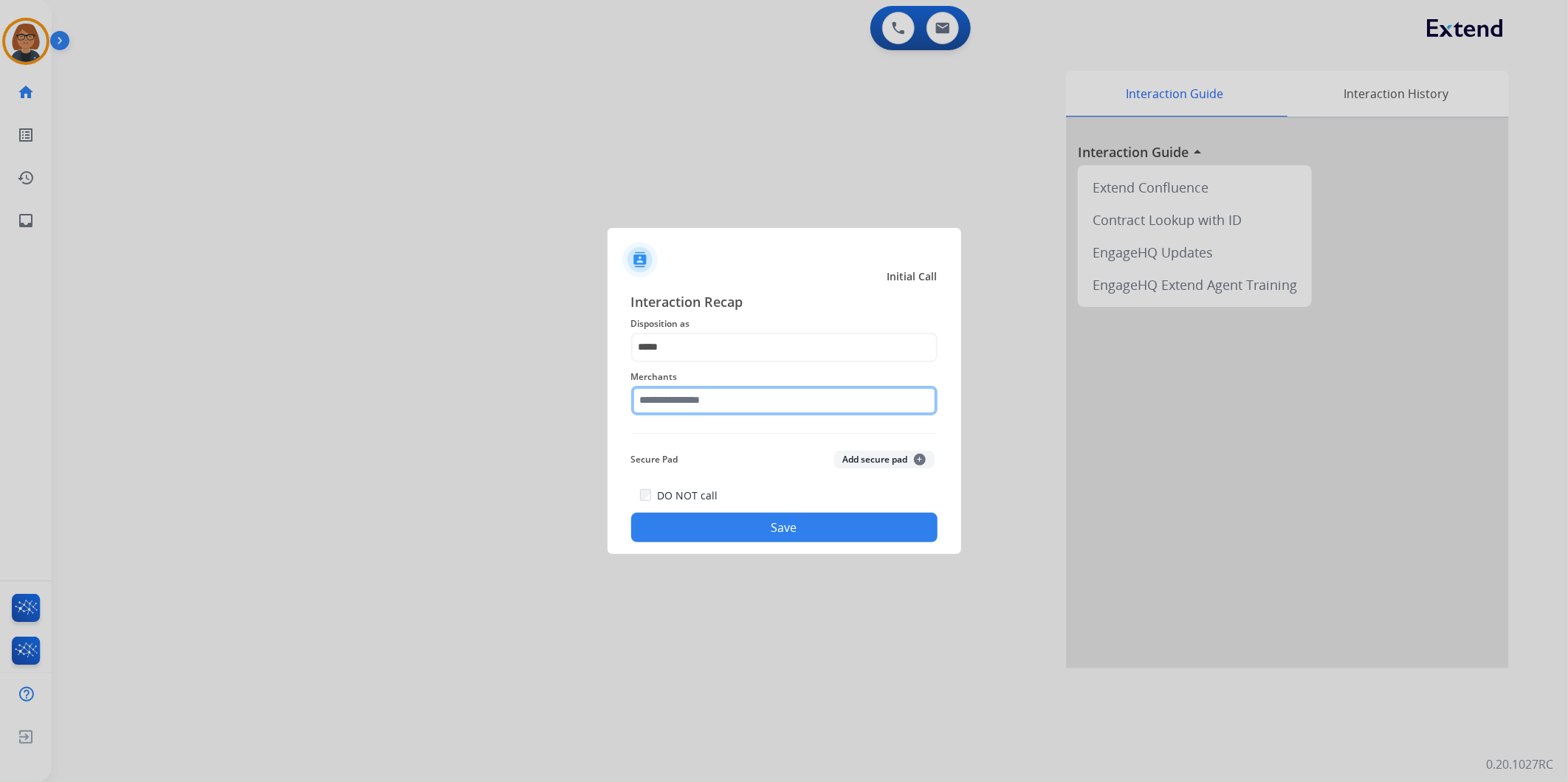
click at [735, 404] on input "text" at bounding box center [784, 401] width 306 height 30
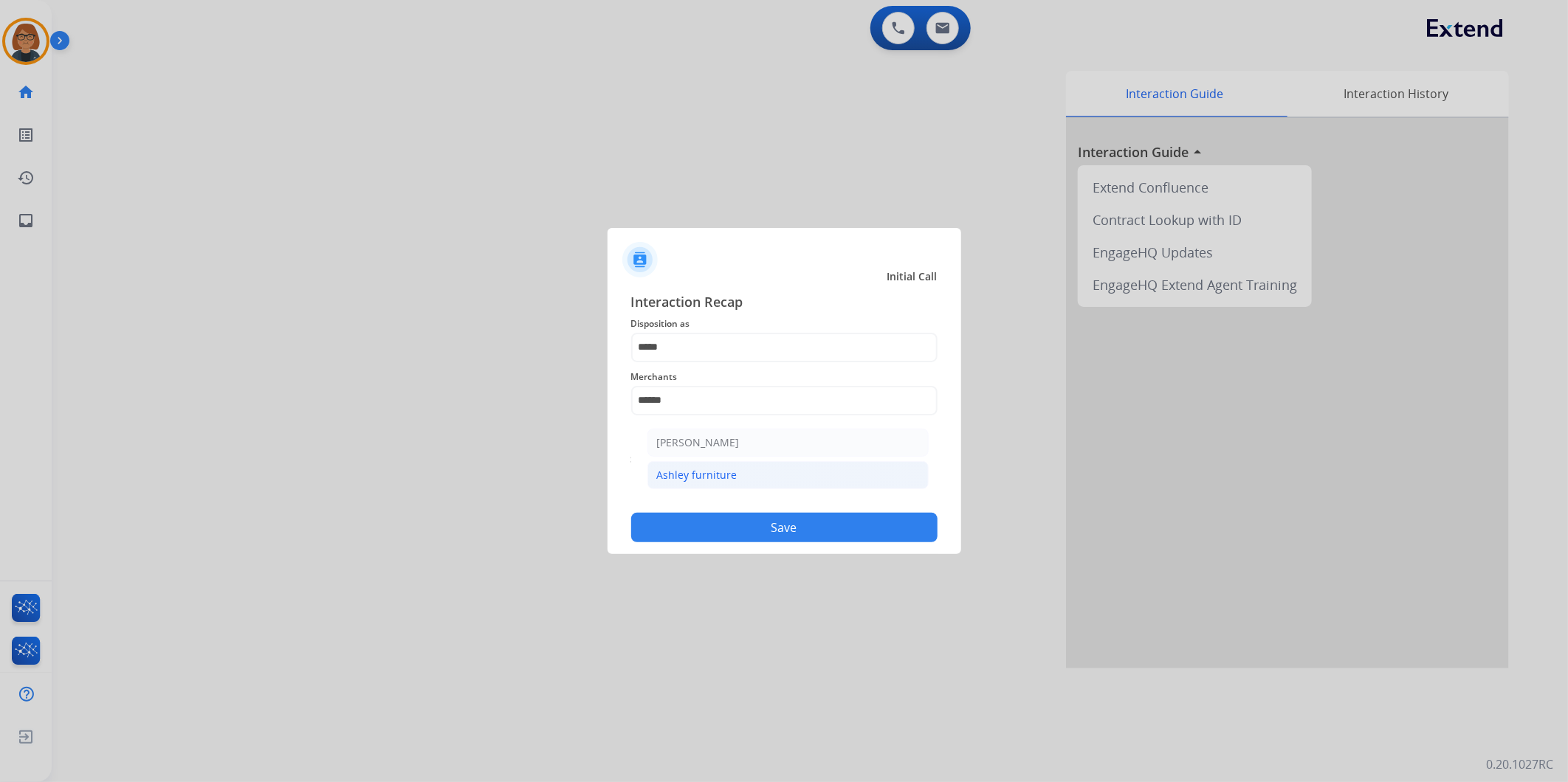
click at [780, 474] on li "Ashley furniture" at bounding box center [788, 475] width 281 height 28
type input "**********"
click at [786, 514] on button "Save" at bounding box center [784, 527] width 306 height 30
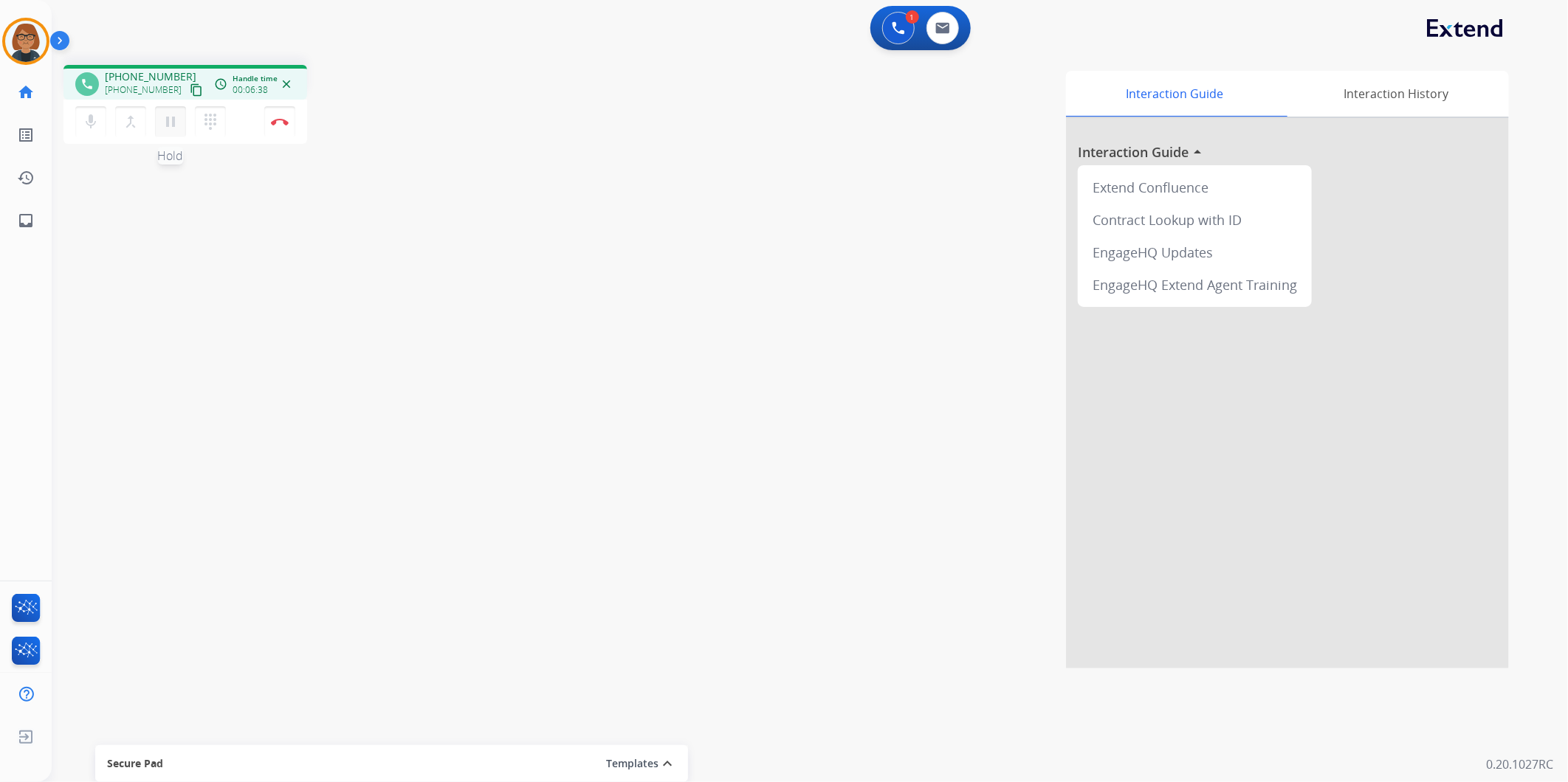
click at [171, 127] on mat-icon "pause" at bounding box center [170, 122] width 18 height 18
click at [177, 121] on mat-icon "play_arrow" at bounding box center [170, 122] width 18 height 18
click at [270, 132] on button "Disconnect" at bounding box center [279, 121] width 31 height 31
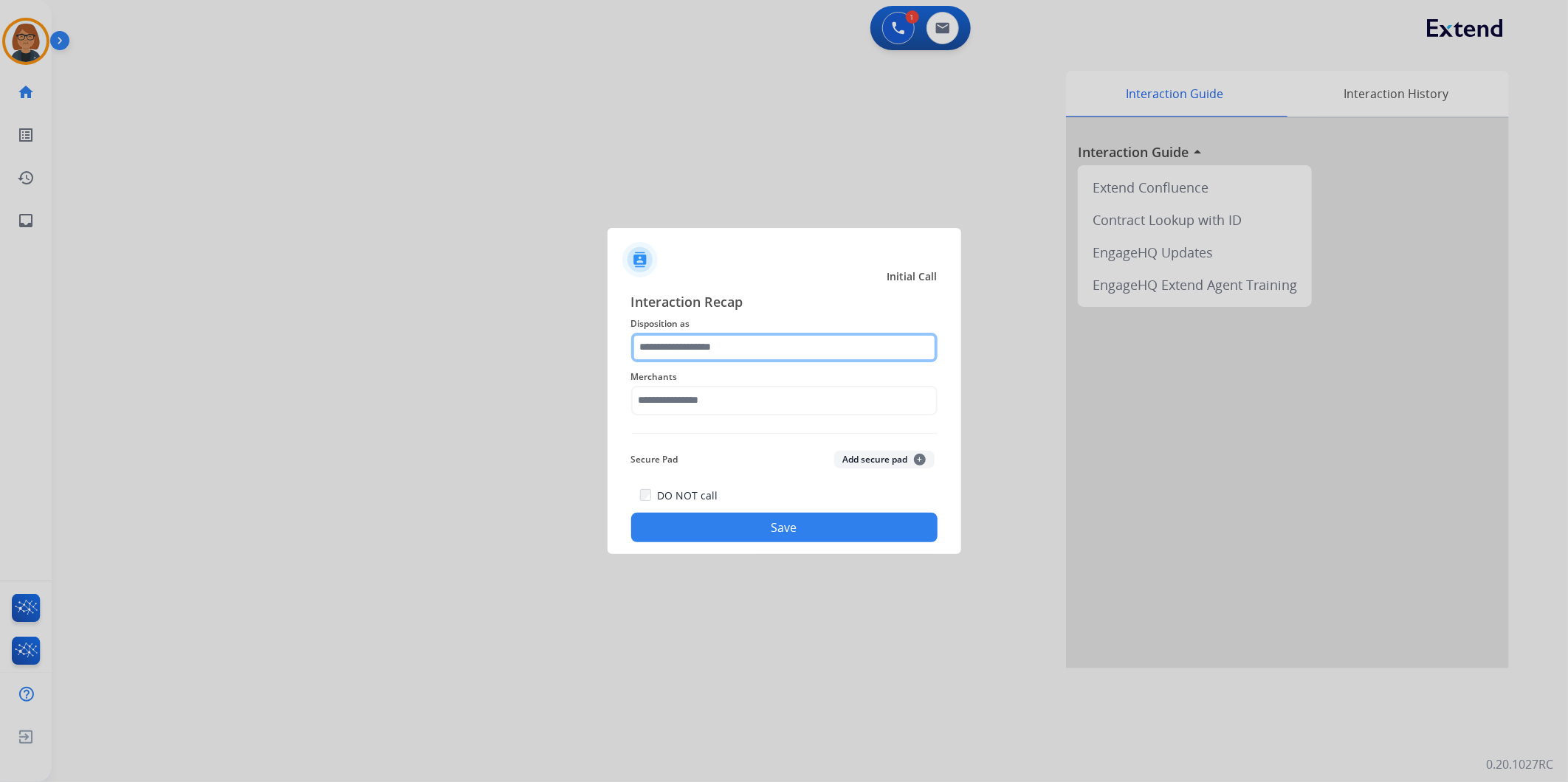
click at [672, 334] on input "text" at bounding box center [784, 348] width 306 height 30
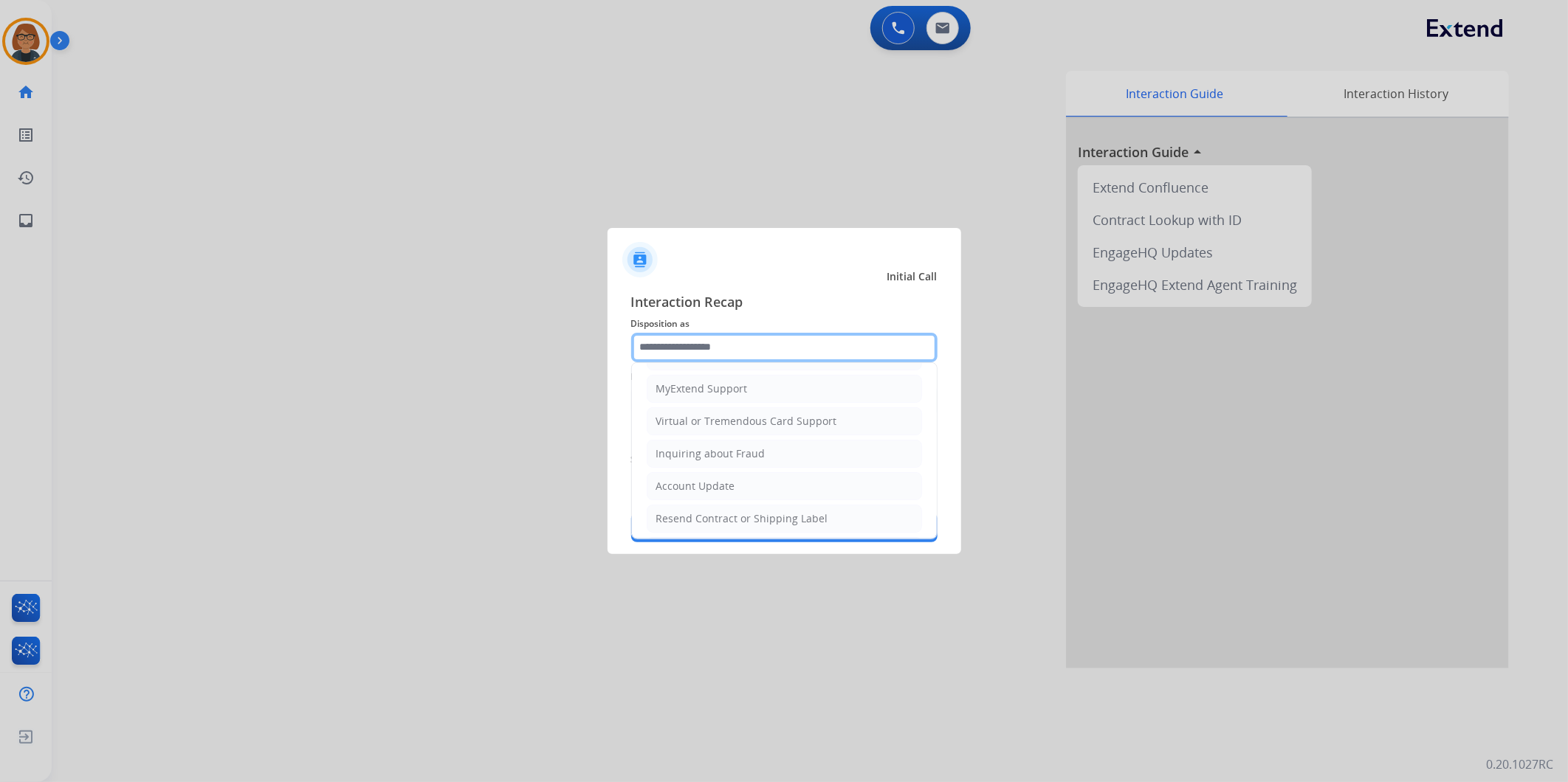
scroll to position [164, 0]
click at [786, 420] on div "Virtual or Tremendous Card Support" at bounding box center [746, 418] width 181 height 15
type input "**********"
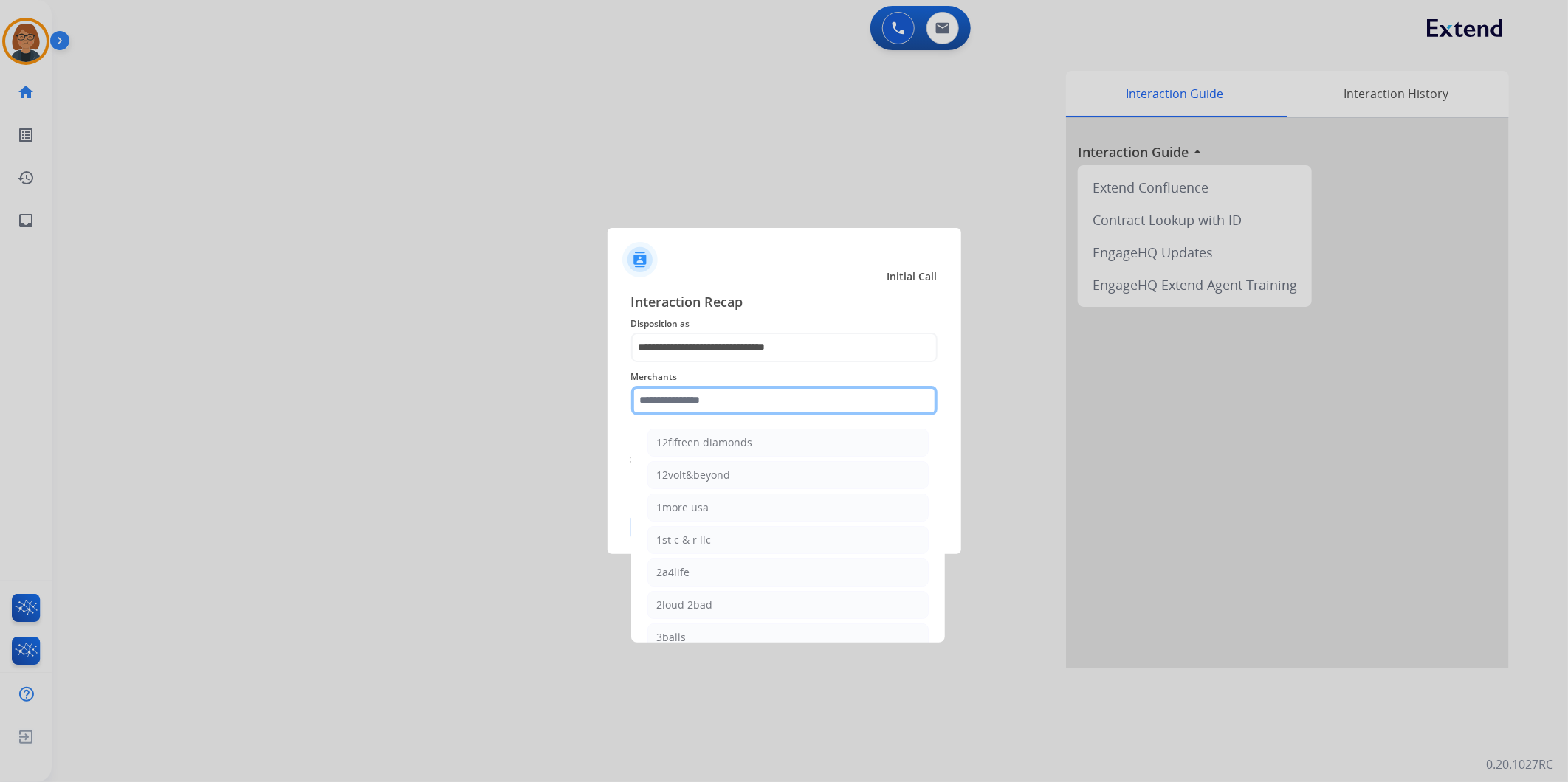
click at [769, 396] on input "text" at bounding box center [784, 401] width 306 height 30
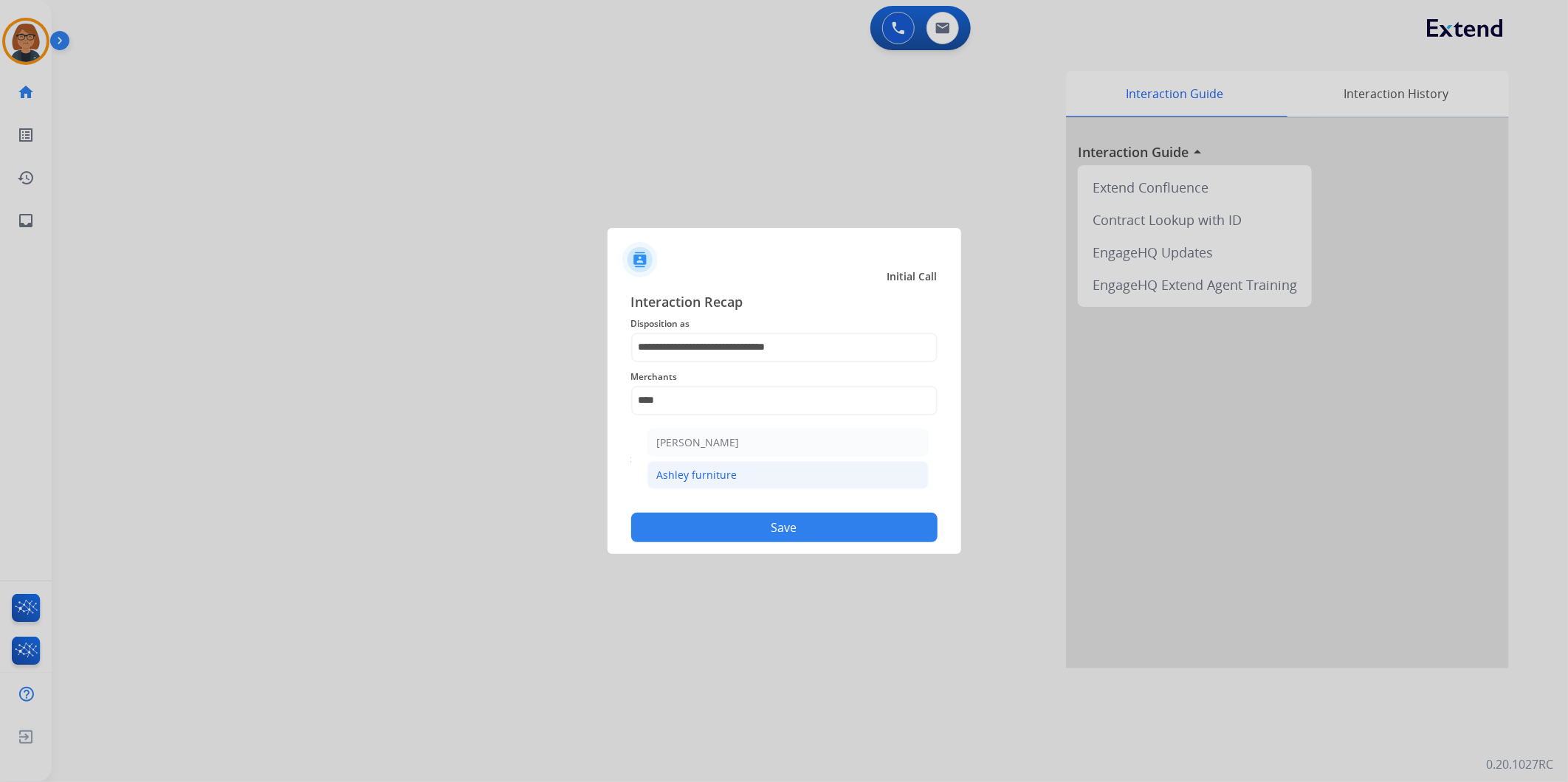
click at [773, 462] on li "Ashley furniture" at bounding box center [788, 475] width 281 height 28
type input "**********"
click at [781, 519] on button "Save" at bounding box center [784, 527] width 306 height 30
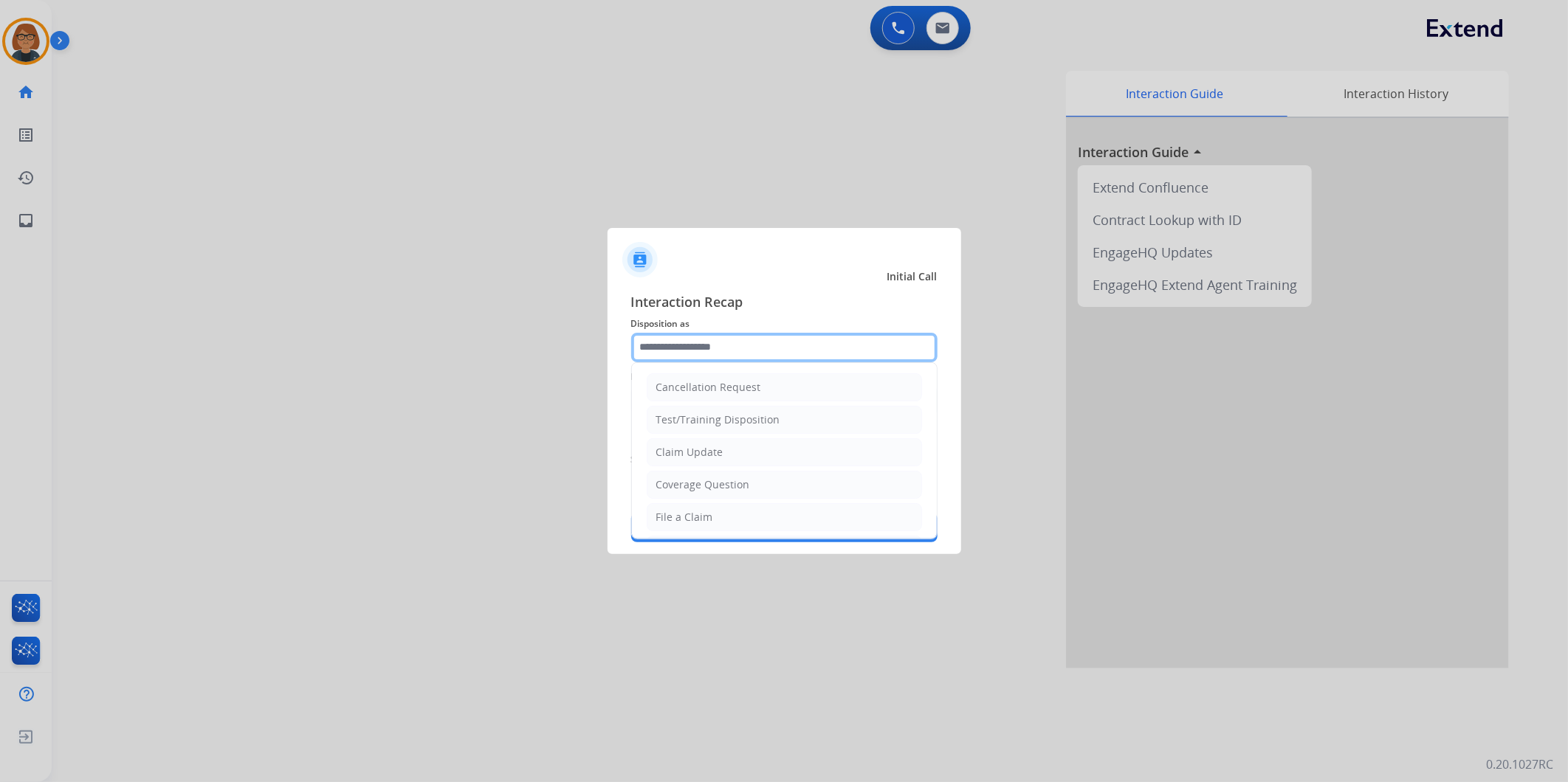
click at [655, 362] on div "Cancellation Request Test/Training Disposition Claim Update Coverage Question F…" at bounding box center [784, 348] width 306 height 30
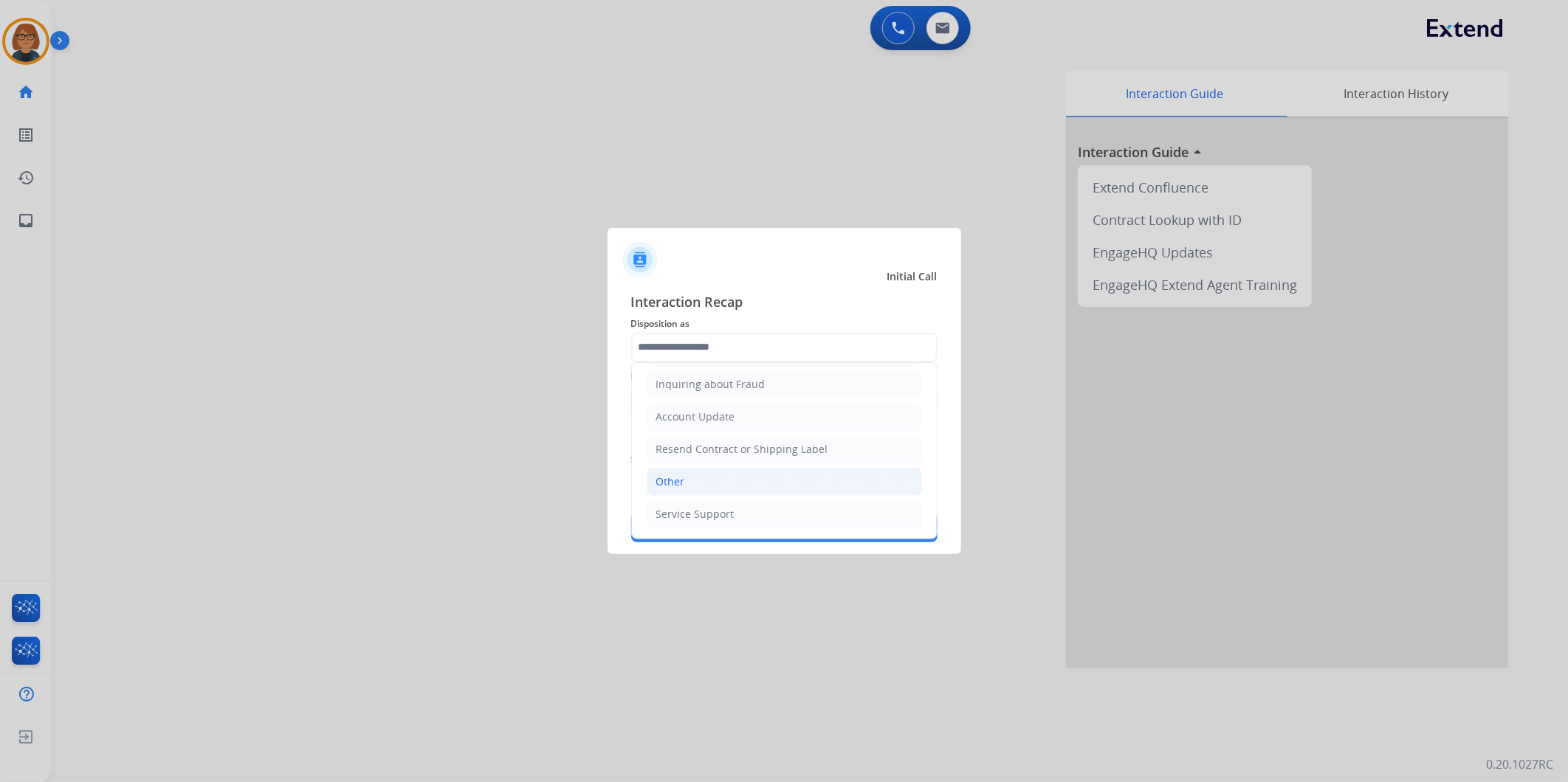
click at [759, 481] on li "Other" at bounding box center [785, 482] width 276 height 28
type input "*****"
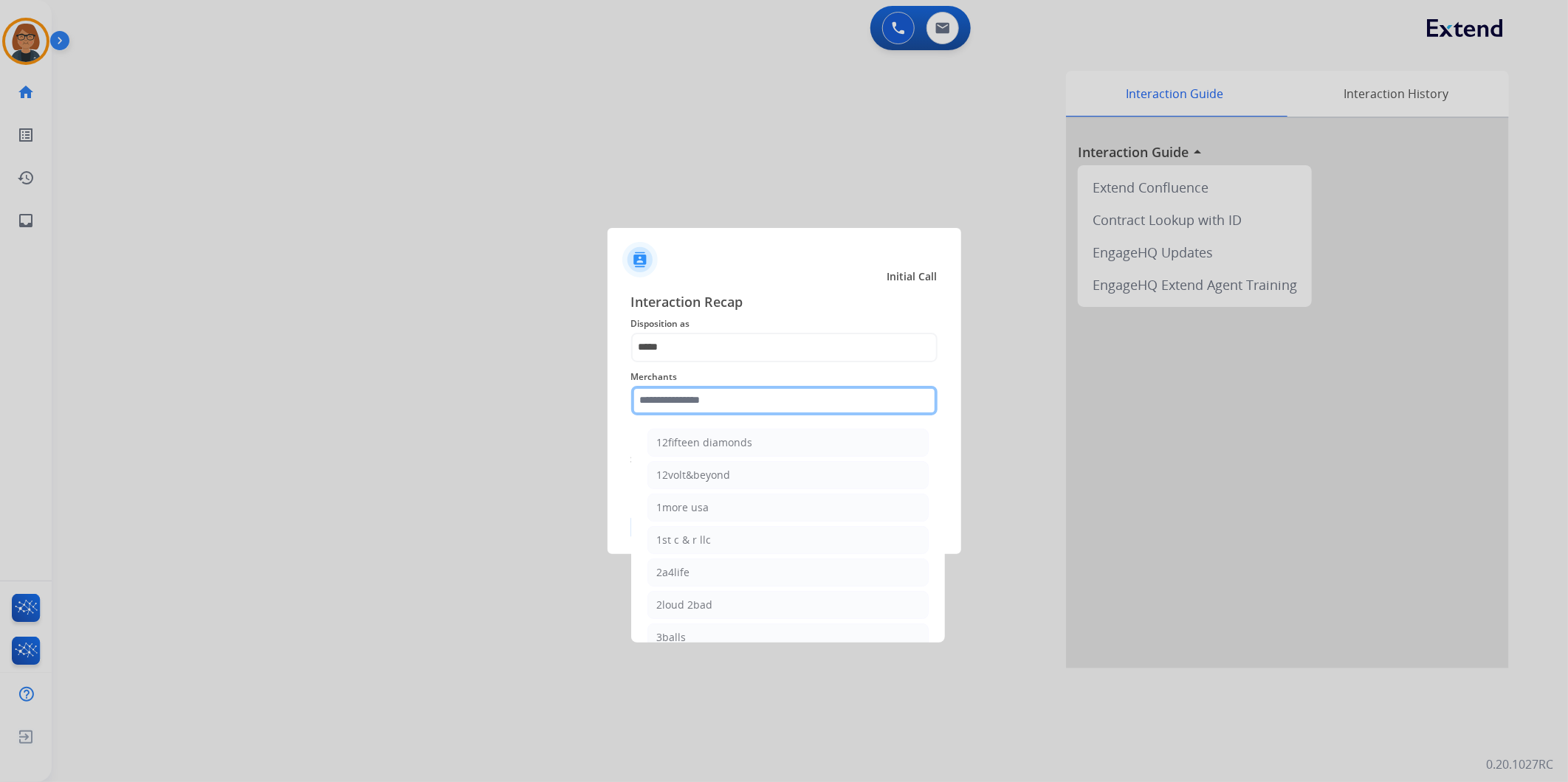
click at [755, 401] on input "text" at bounding box center [784, 401] width 306 height 30
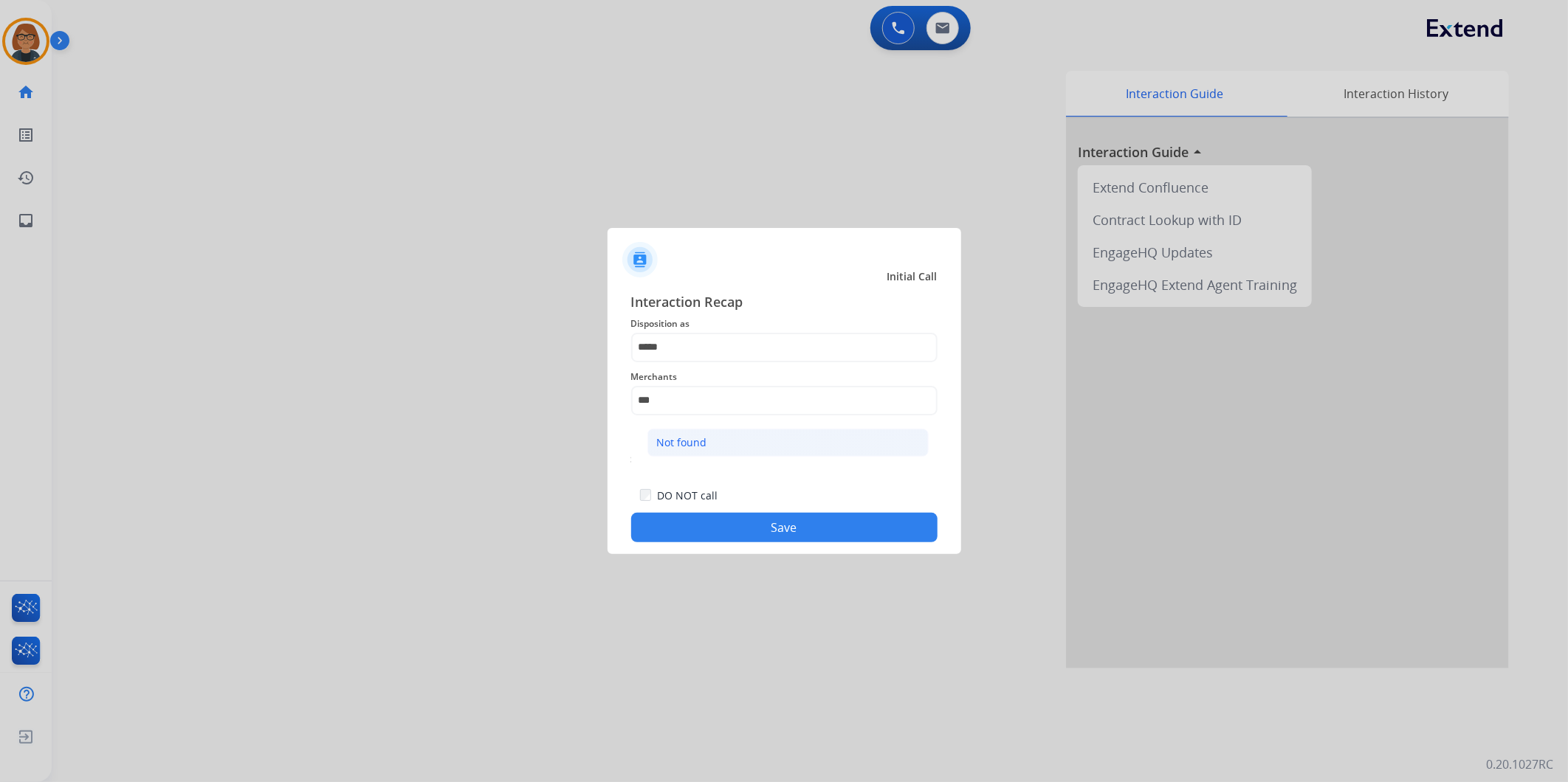
click at [817, 441] on li "Not found" at bounding box center [788, 442] width 281 height 28
type input "*********"
click at [839, 532] on button "Save" at bounding box center [784, 527] width 306 height 30
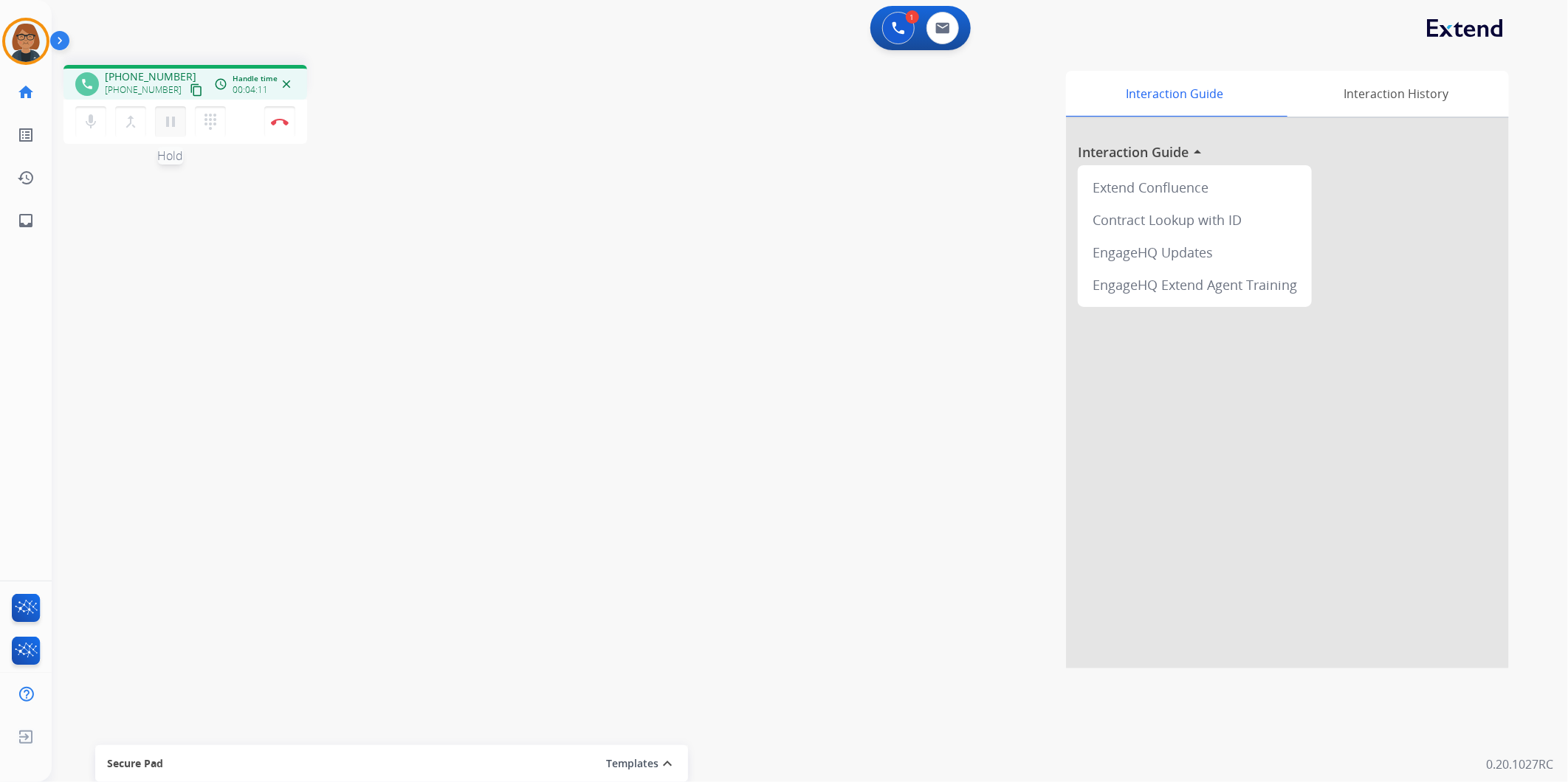
click at [160, 127] on button "pause Hold" at bounding box center [170, 121] width 31 height 31
click at [157, 122] on button "play_arrow Hold" at bounding box center [170, 121] width 31 height 31
click at [273, 118] on img at bounding box center [280, 122] width 18 height 7
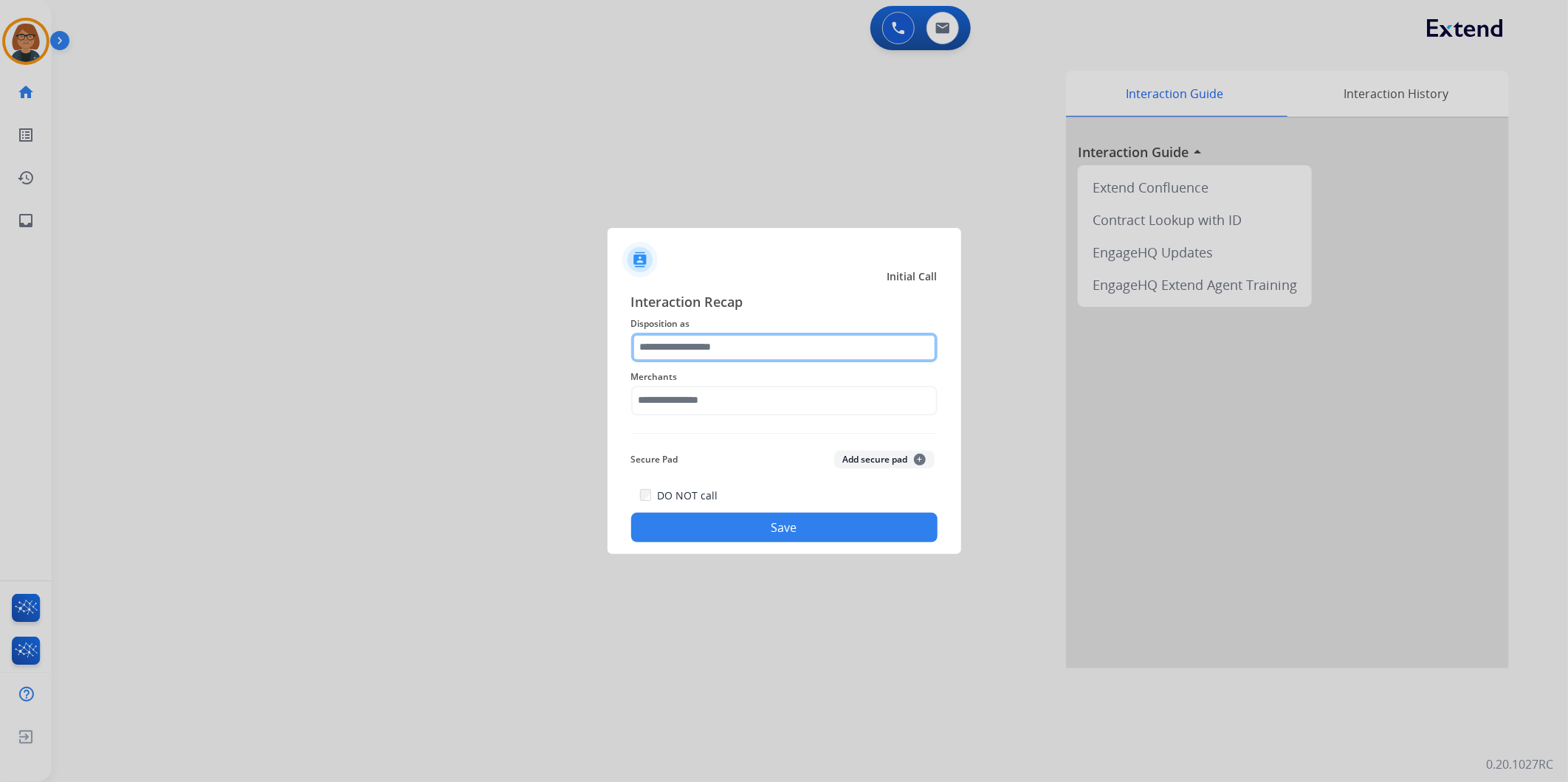
click at [701, 350] on input "text" at bounding box center [784, 348] width 306 height 30
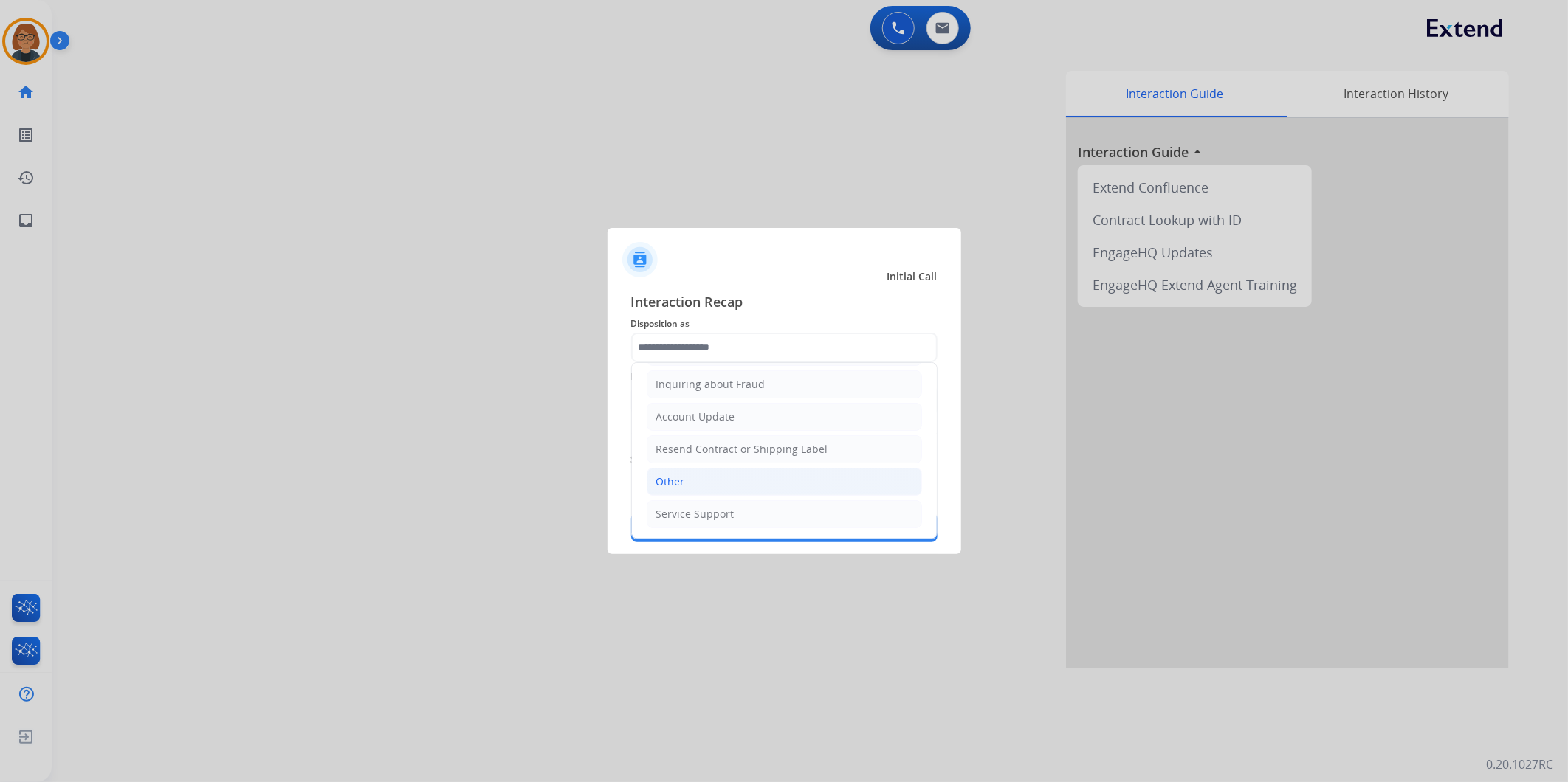
click at [756, 477] on li "Other" at bounding box center [785, 482] width 276 height 28
type input "*****"
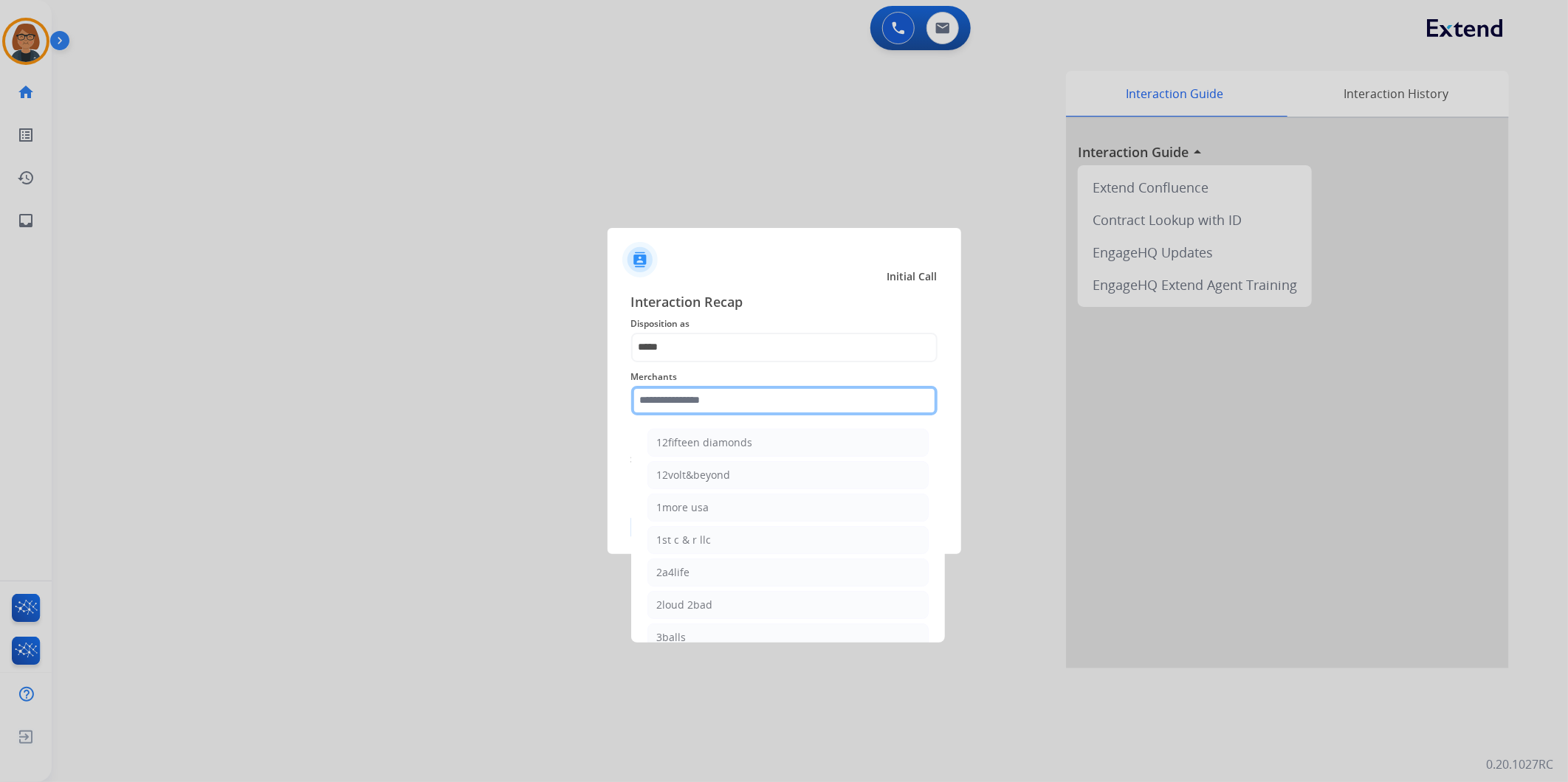
click at [730, 405] on input "text" at bounding box center [784, 401] width 306 height 30
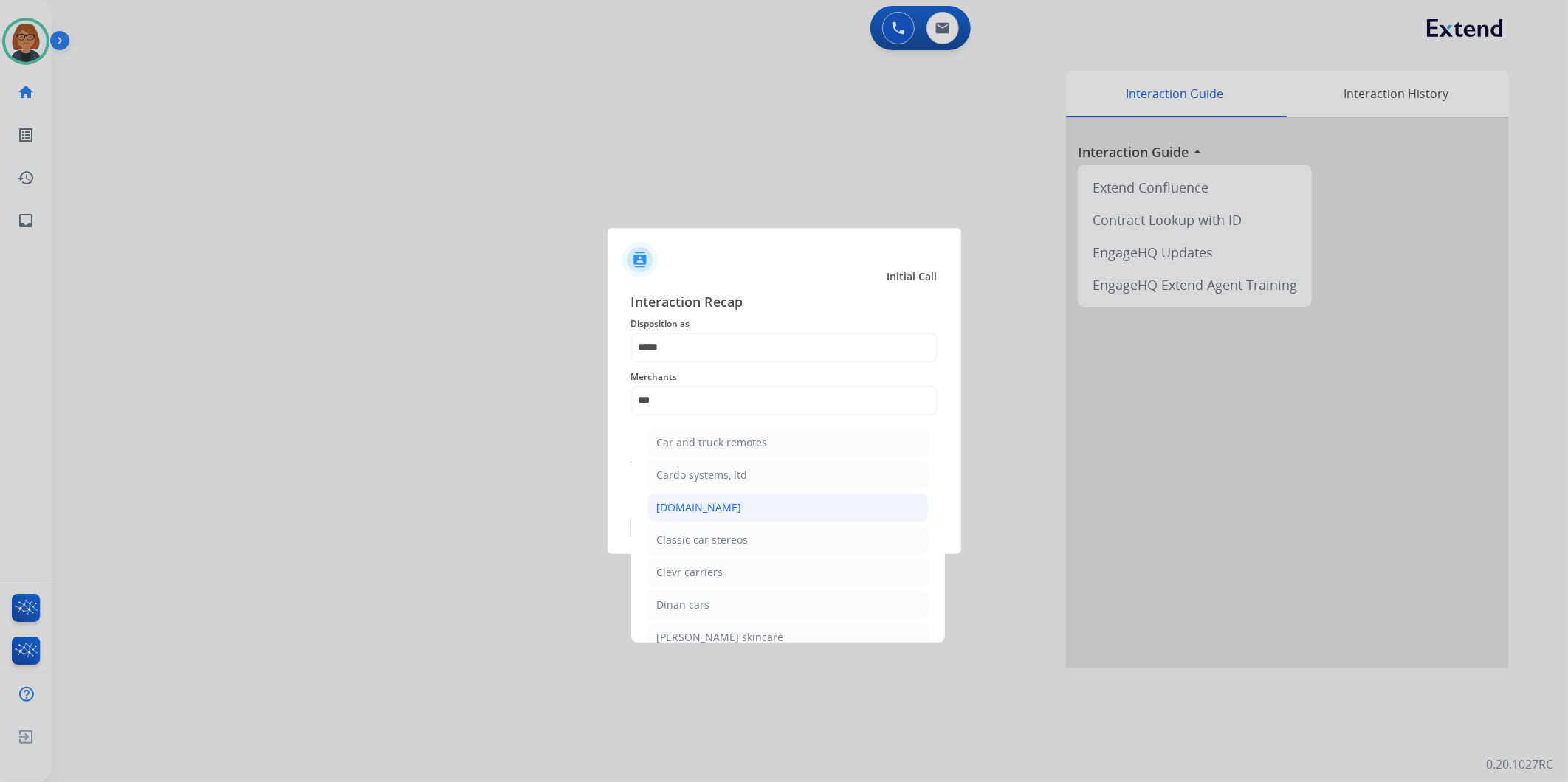
click at [743, 507] on li "[DOMAIN_NAME]" at bounding box center [788, 507] width 281 height 28
type input "**********"
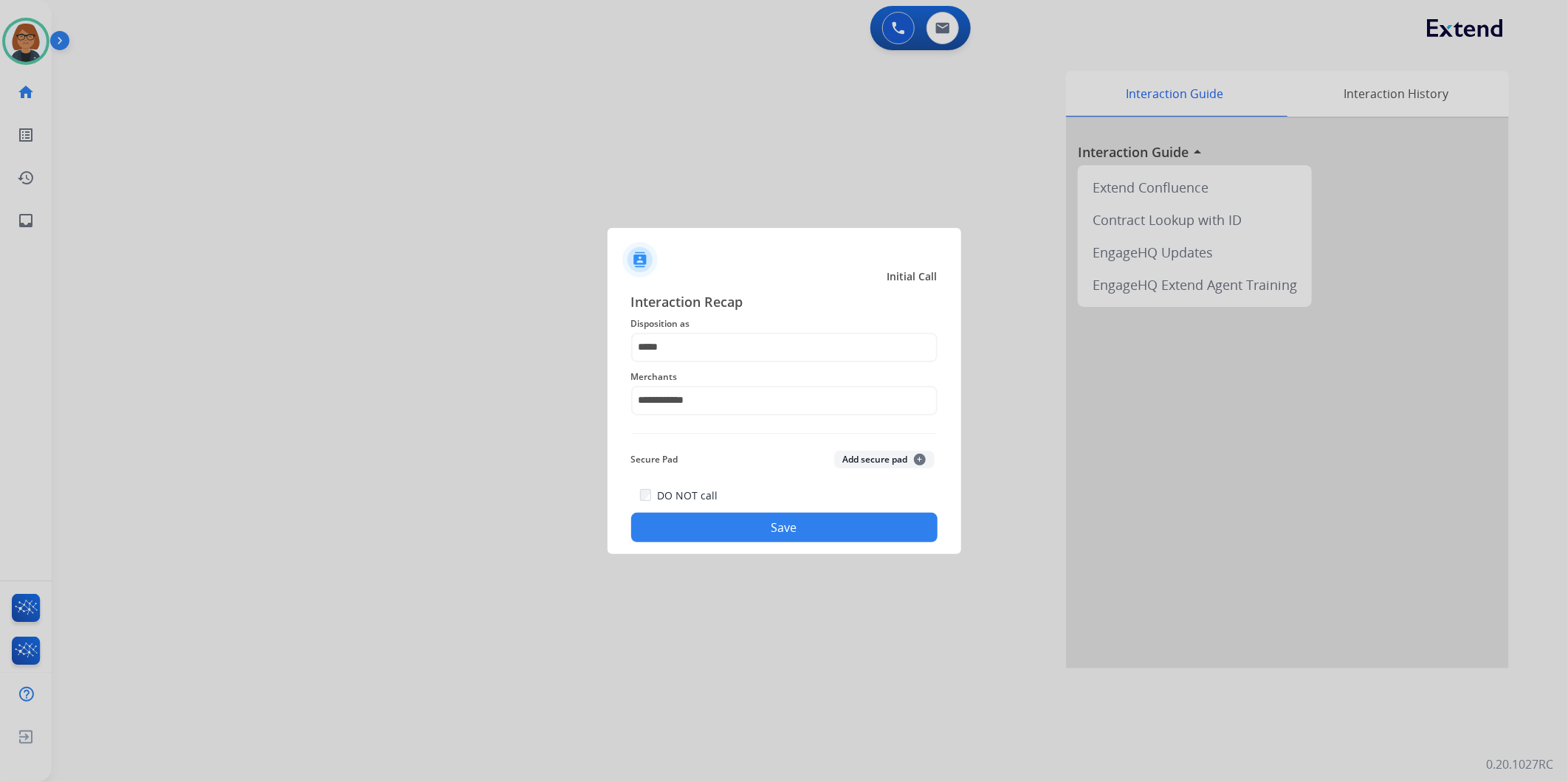
click at [786, 519] on button "Save" at bounding box center [784, 527] width 306 height 30
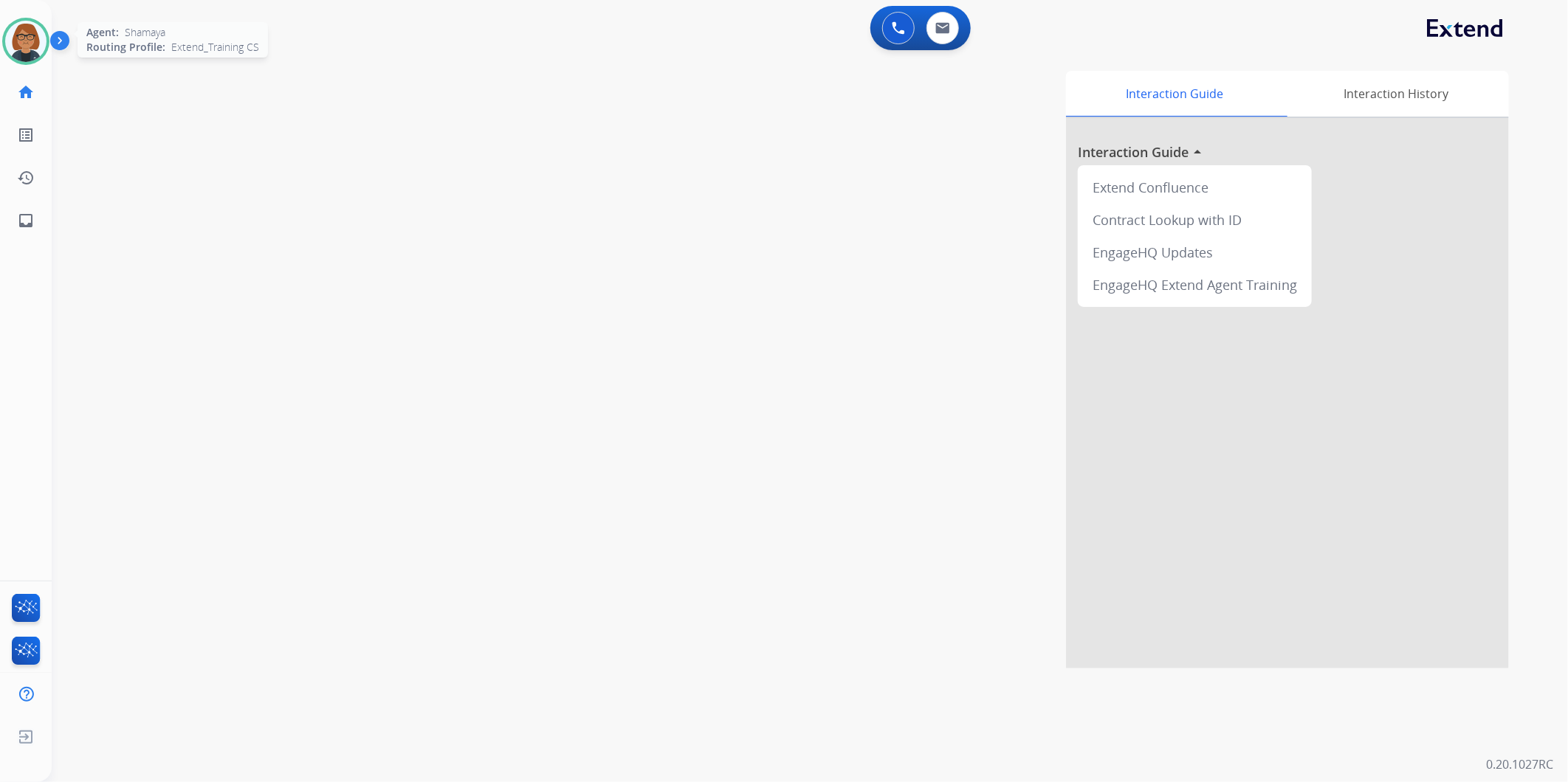
click at [13, 42] on img at bounding box center [25, 41] width 41 height 41
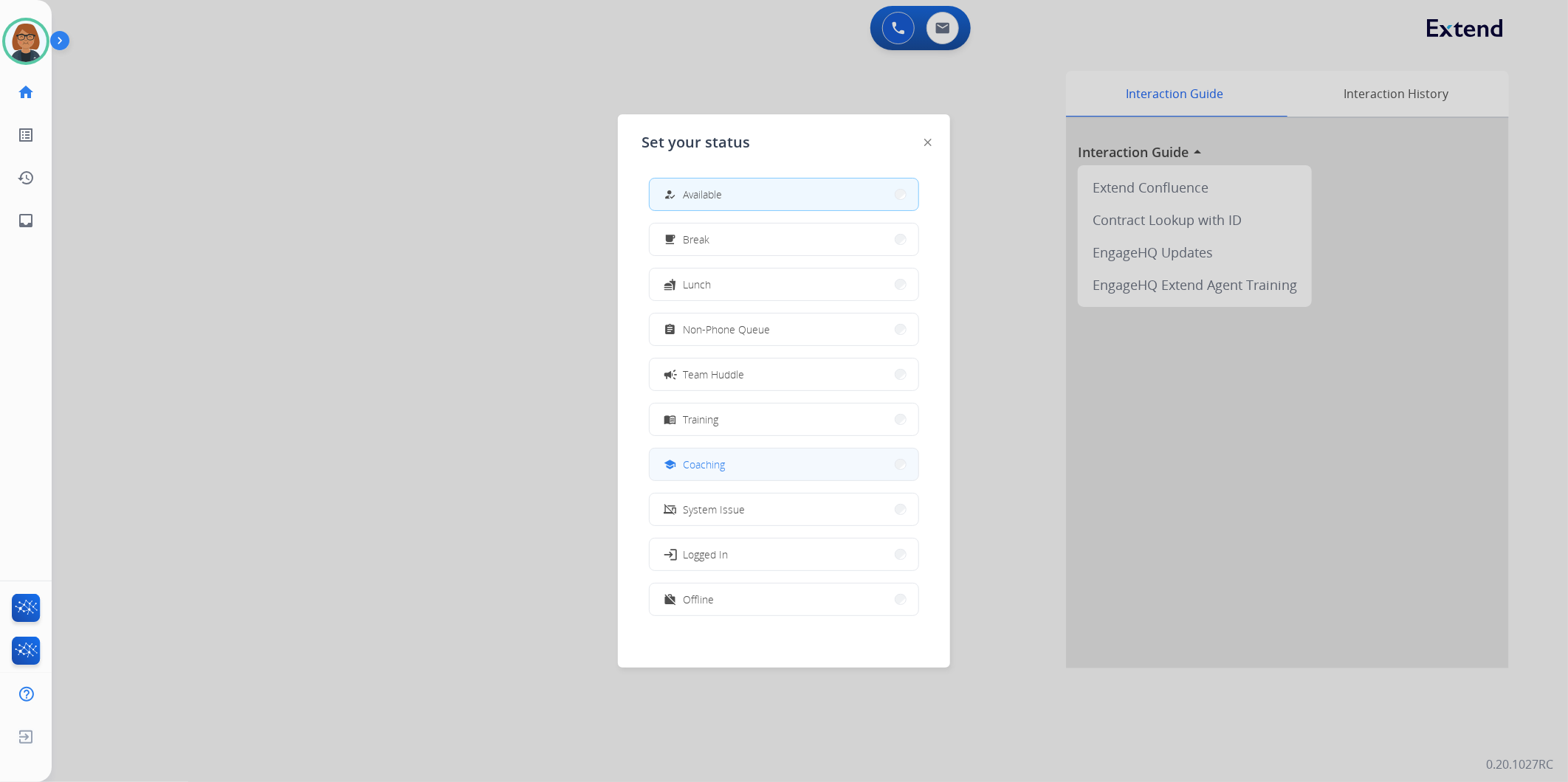
click at [739, 461] on button "school Coaching" at bounding box center [784, 464] width 269 height 32
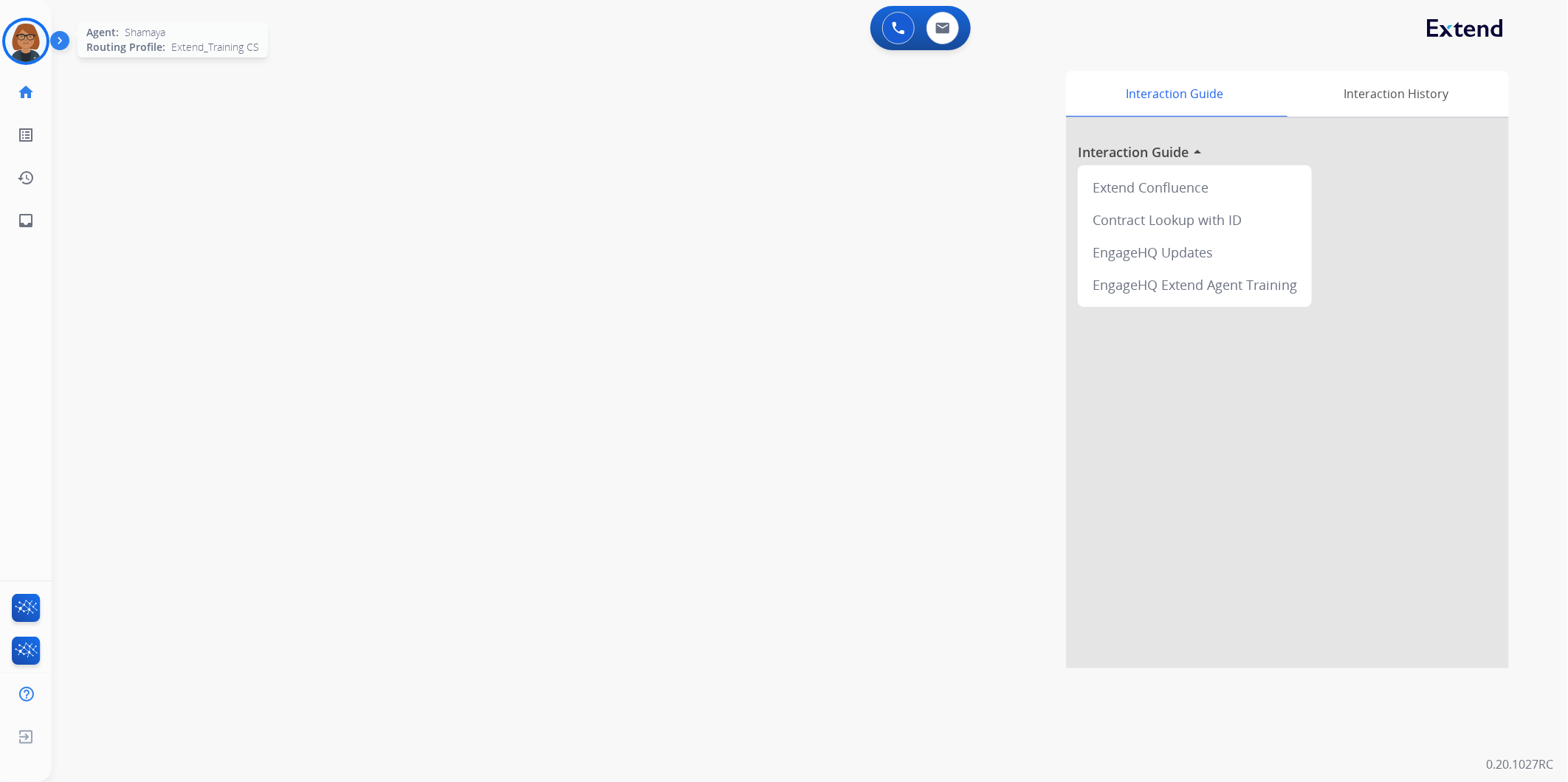
click at [5, 40] on img at bounding box center [25, 41] width 41 height 41
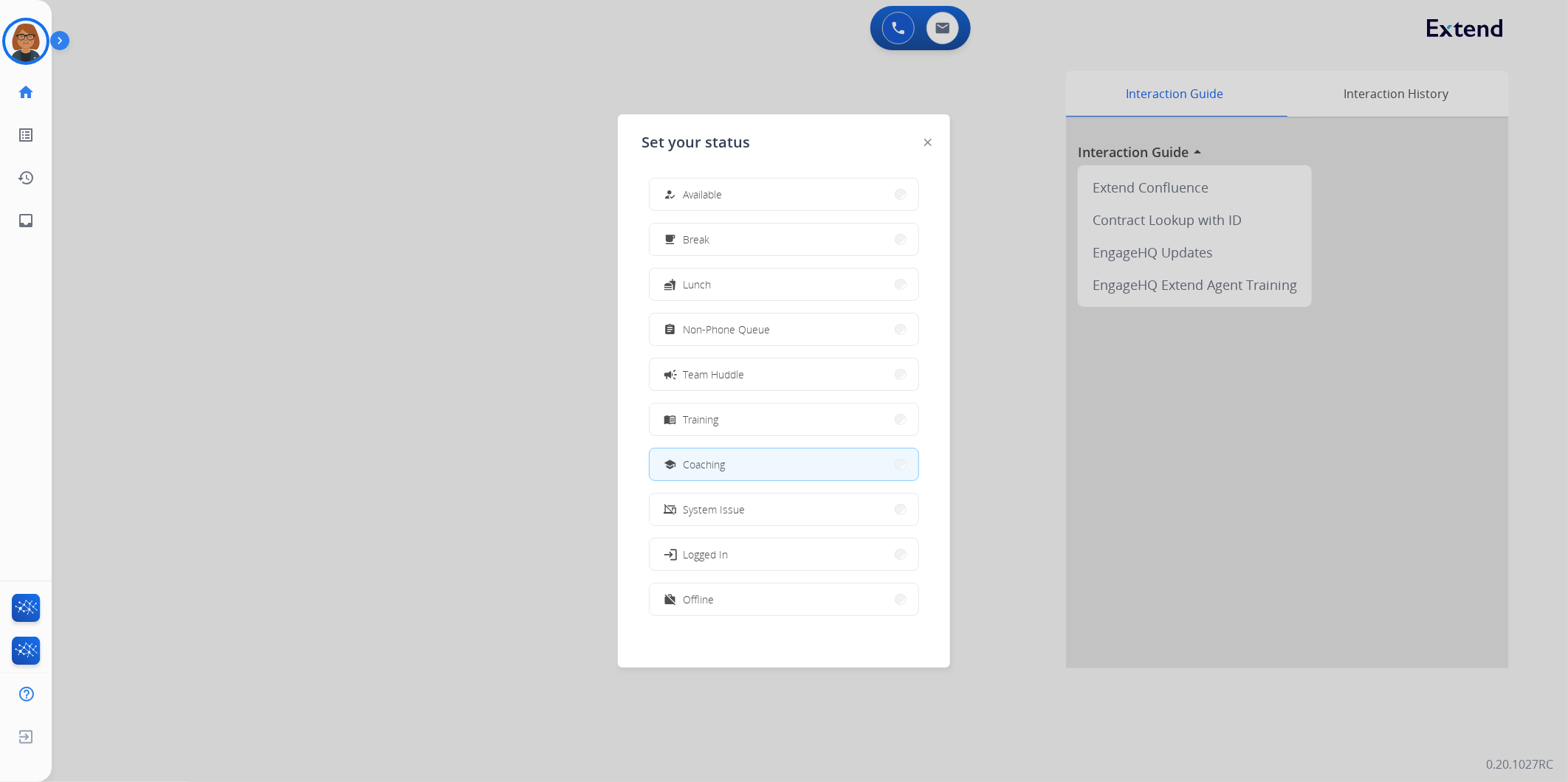
click at [665, 176] on div "how_to_reg Available free_breakfast Break fastfood Lunch assignment Non-Phone Q…" at bounding box center [784, 398] width 285 height 465
click at [673, 188] on mat-icon "how_to_reg" at bounding box center [671, 194] width 12 height 12
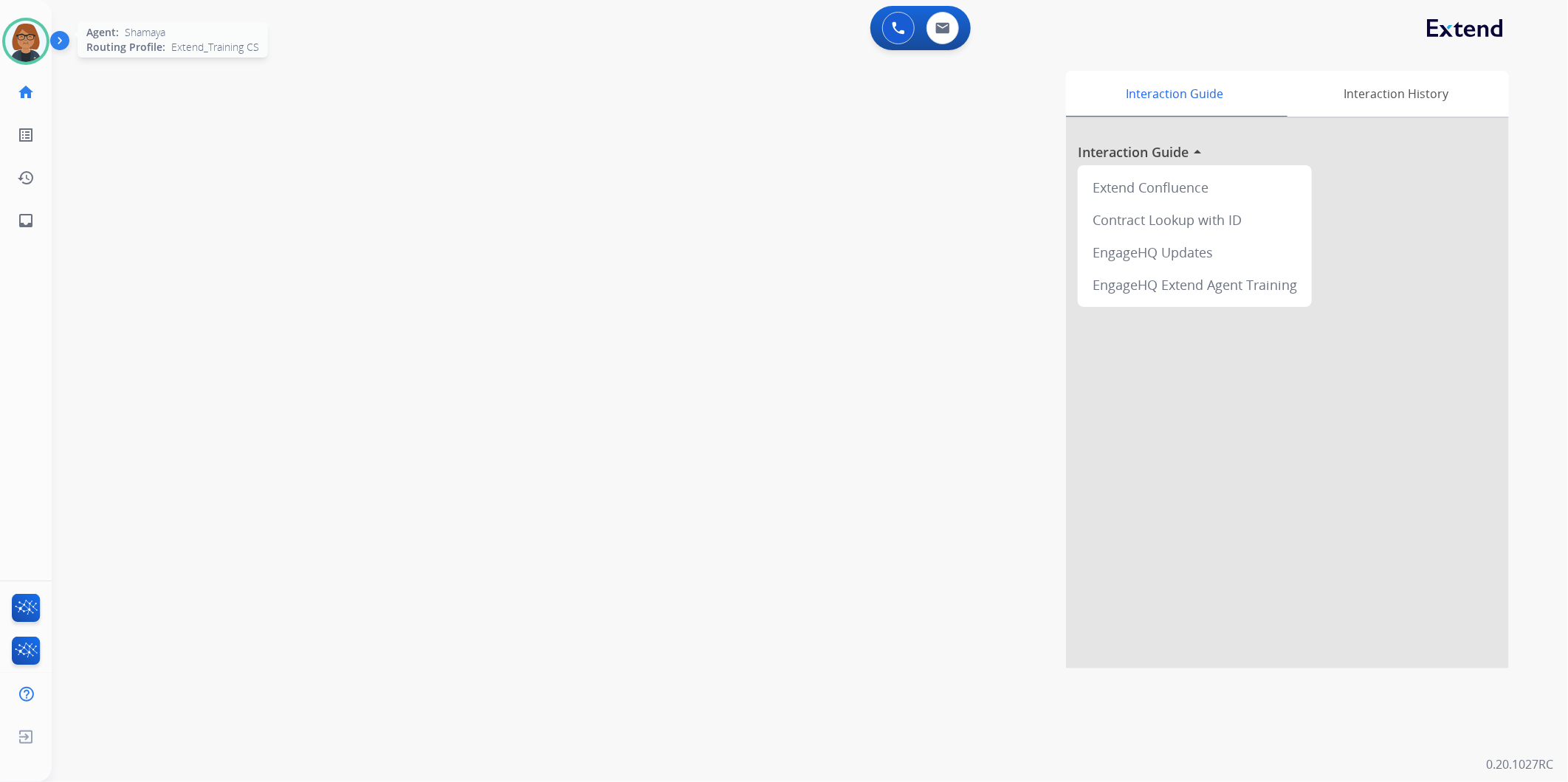
click at [16, 24] on img at bounding box center [25, 41] width 41 height 41
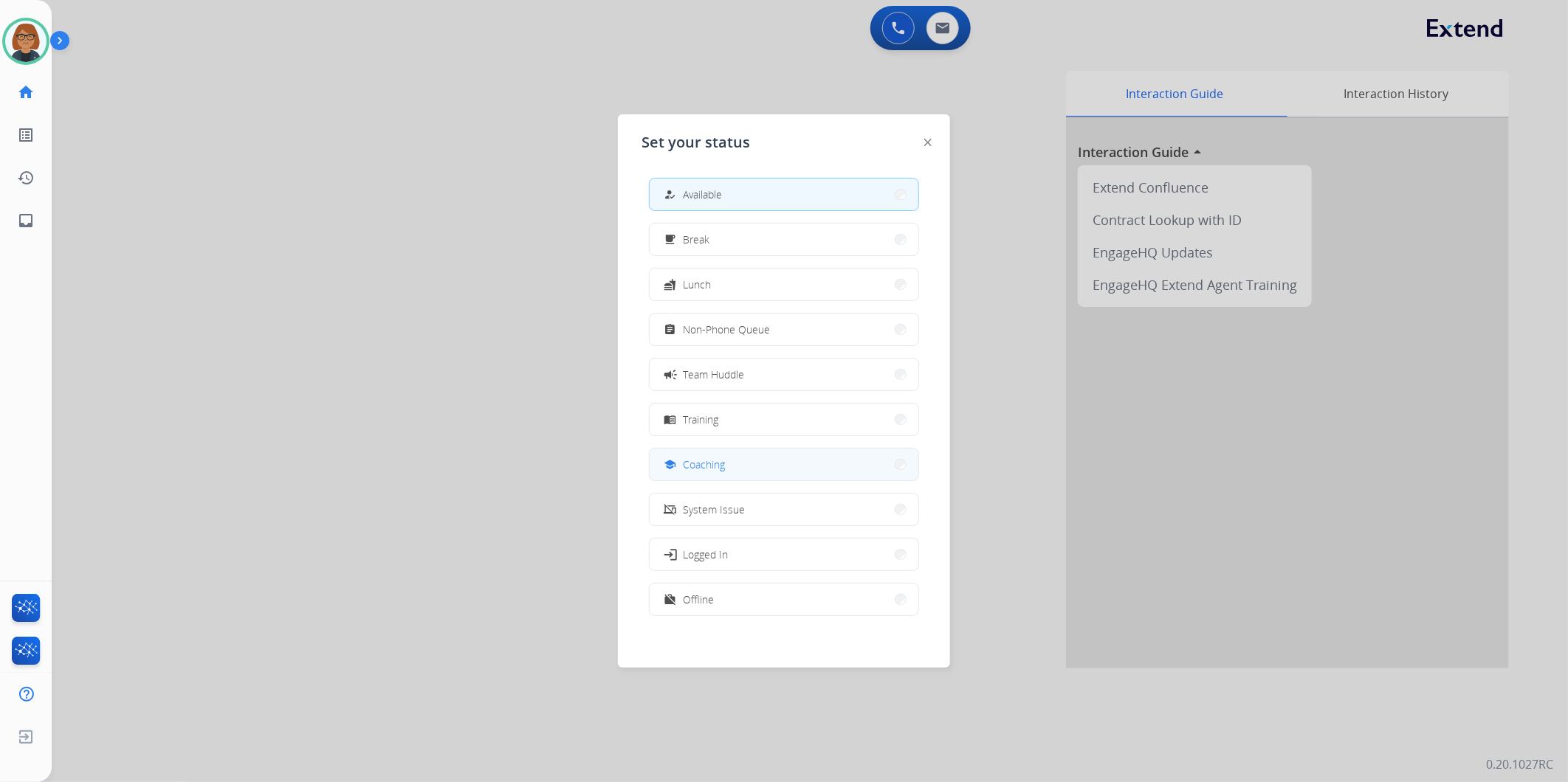
click at [755, 462] on button "school Coaching" at bounding box center [784, 464] width 269 height 32
